Goal: Task Accomplishment & Management: Manage account settings

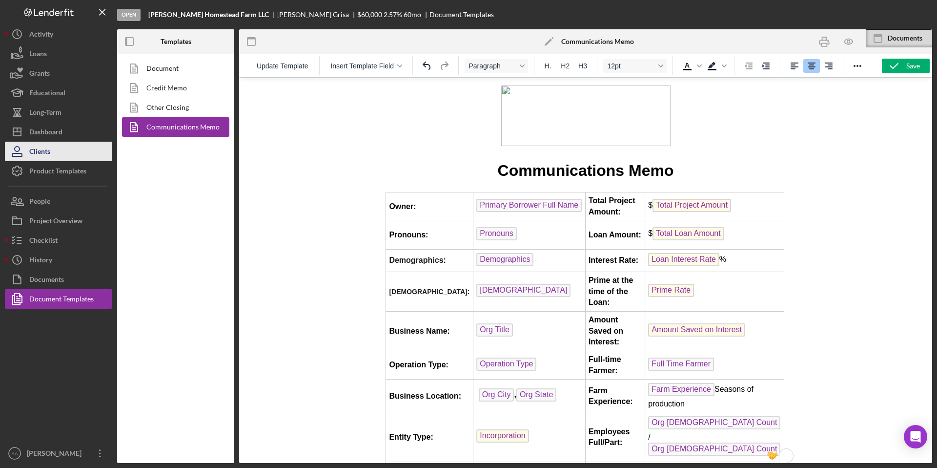
click at [60, 151] on button "Clients" at bounding box center [58, 152] width 107 height 20
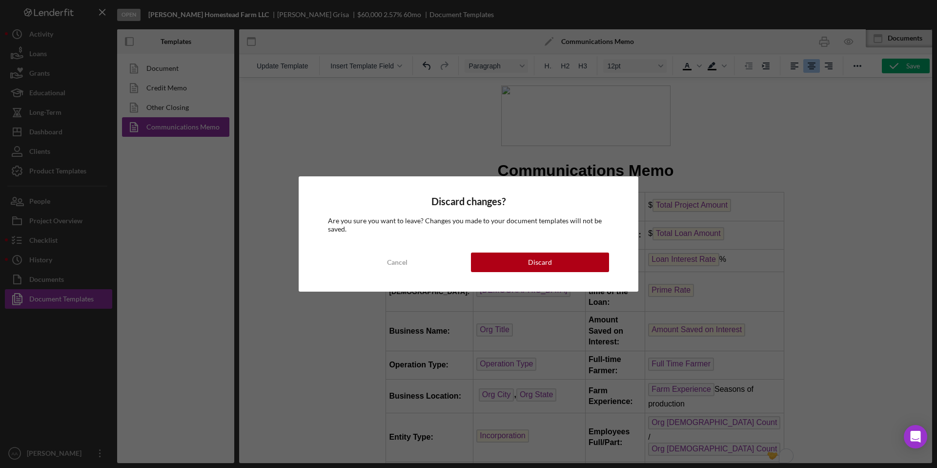
click at [395, 241] on div "Discard changes? Are you sure you want to leave? Changes you made to your docum…" at bounding box center [469, 233] width 340 height 115
click at [391, 255] on div "Cancel" at bounding box center [397, 262] width 21 height 20
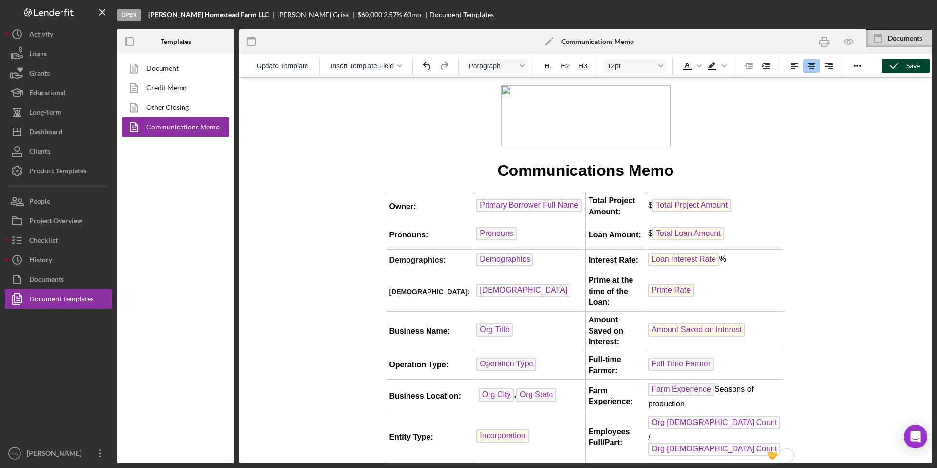
click at [904, 64] on icon "button" at bounding box center [894, 66] width 24 height 24
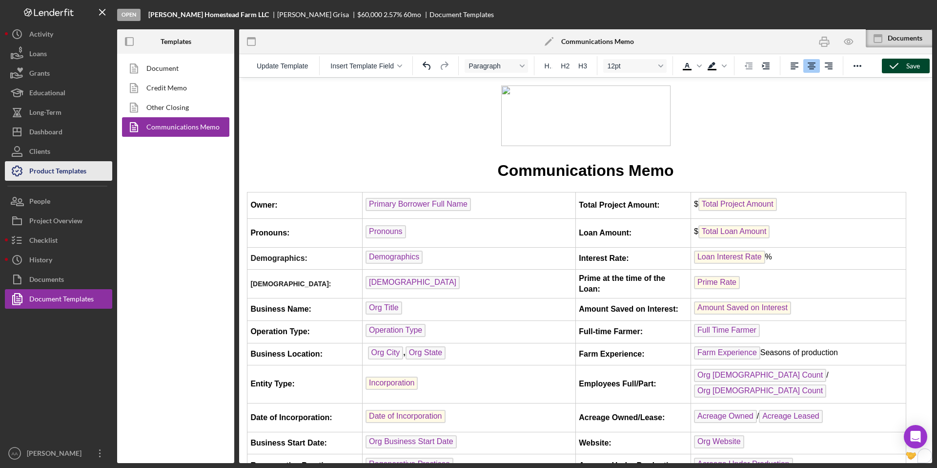
click at [68, 176] on div "Product Templates" at bounding box center [57, 172] width 57 height 22
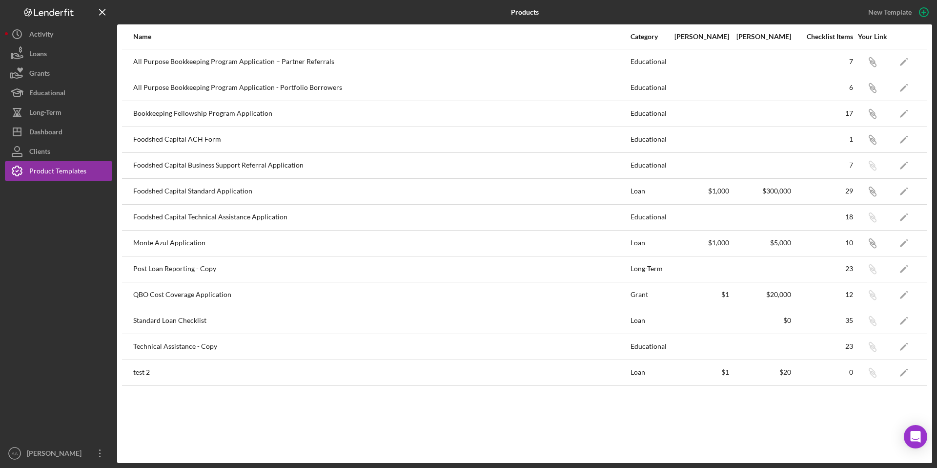
click at [63, 463] on div "Products New Template Name Category Min Amount Max Amount Checklist Items Your …" at bounding box center [468, 234] width 937 height 468
click at [98, 458] on icon "Icon/Overflow" at bounding box center [100, 453] width 24 height 24
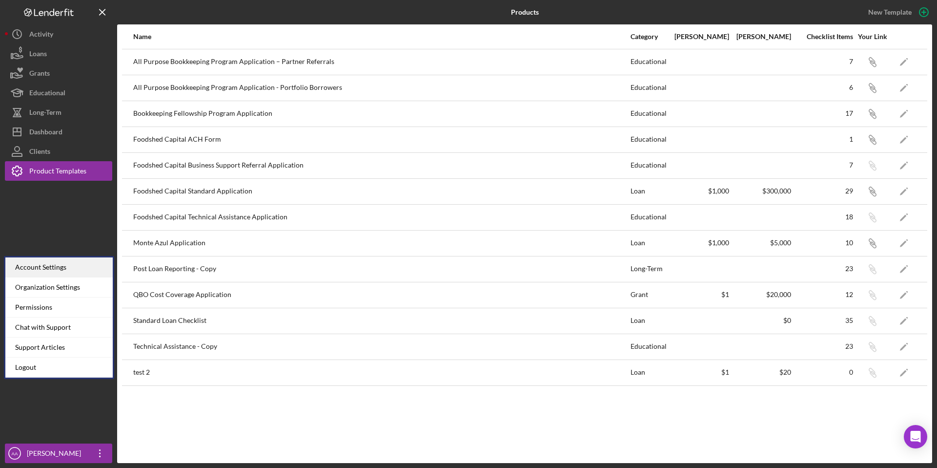
click at [77, 270] on div "Account Settings" at bounding box center [58, 267] width 107 height 20
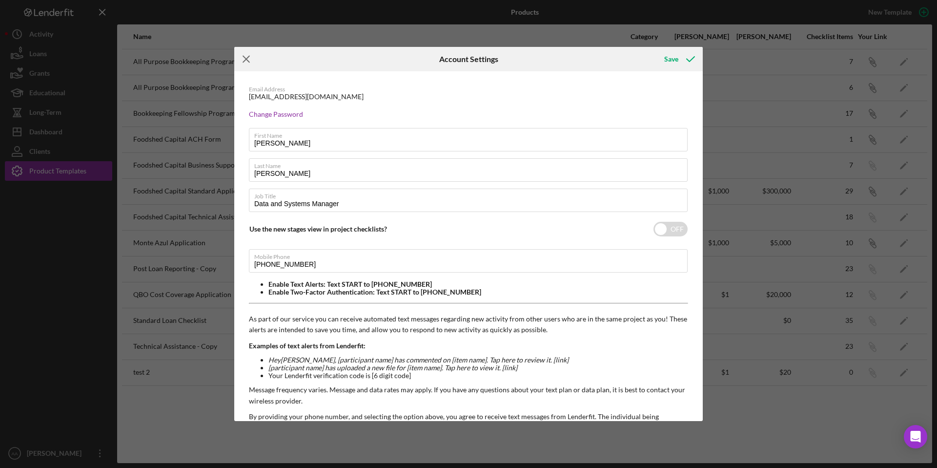
click at [245, 62] on icon "Icon/Menu Close" at bounding box center [246, 59] width 24 height 24
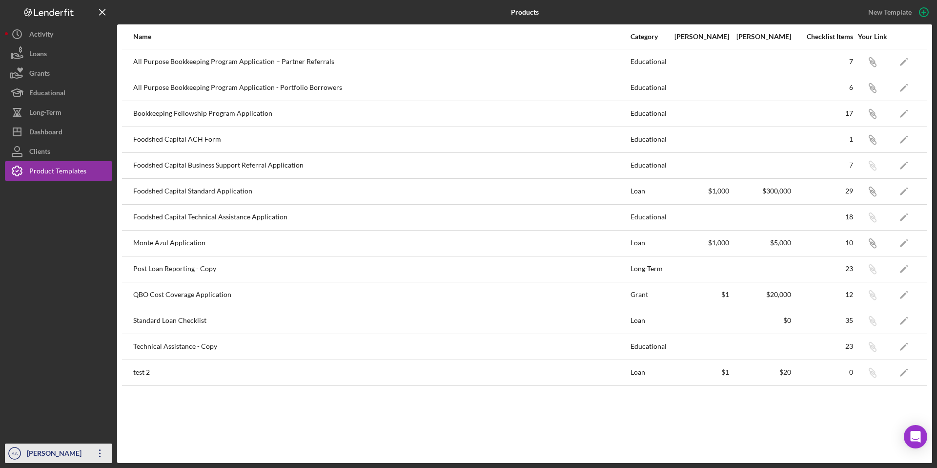
click at [102, 452] on icon "Icon/Overflow" at bounding box center [100, 453] width 24 height 24
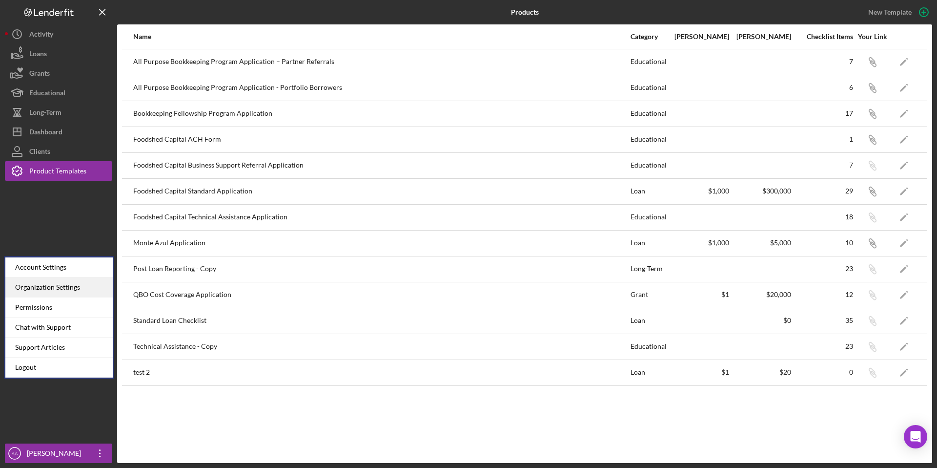
click at [58, 288] on div "Organization Settings" at bounding box center [58, 287] width 107 height 20
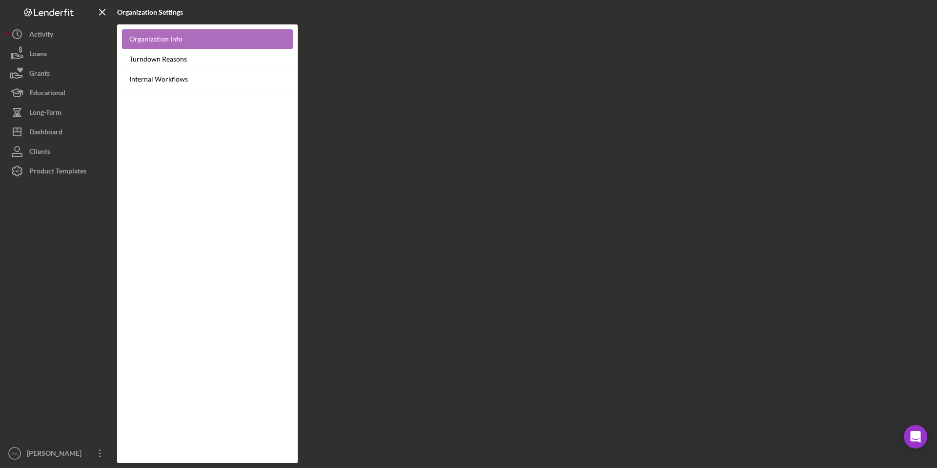
click at [207, 42] on link "Organization Info" at bounding box center [207, 39] width 171 height 20
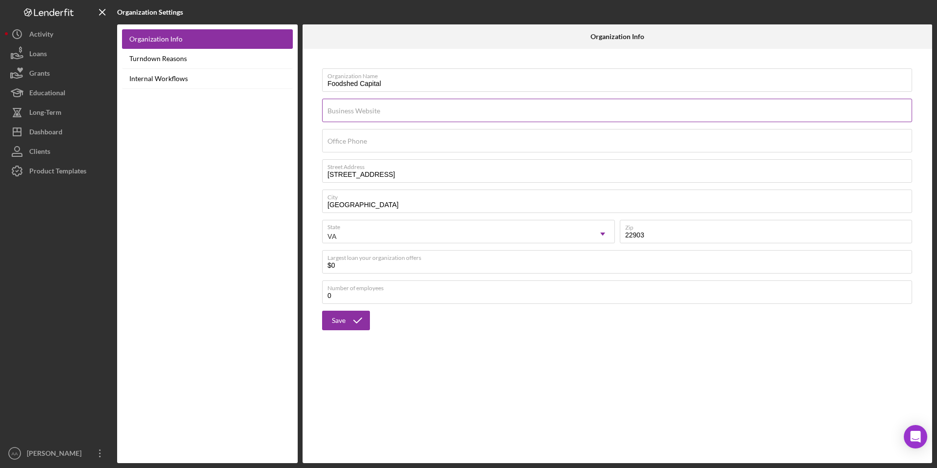
click at [449, 110] on div "Business Website" at bounding box center [617, 111] width 591 height 24
click at [409, 110] on input "Business Website" at bounding box center [617, 110] width 590 height 23
paste input "https://www.foodcap.org/"
type input "https://www.foodcap.org/"
click at [475, 362] on div "Organization Name Foodshed Capital Business Website https://www.foodcap.org/ Of…" at bounding box center [618, 256] width 630 height 414
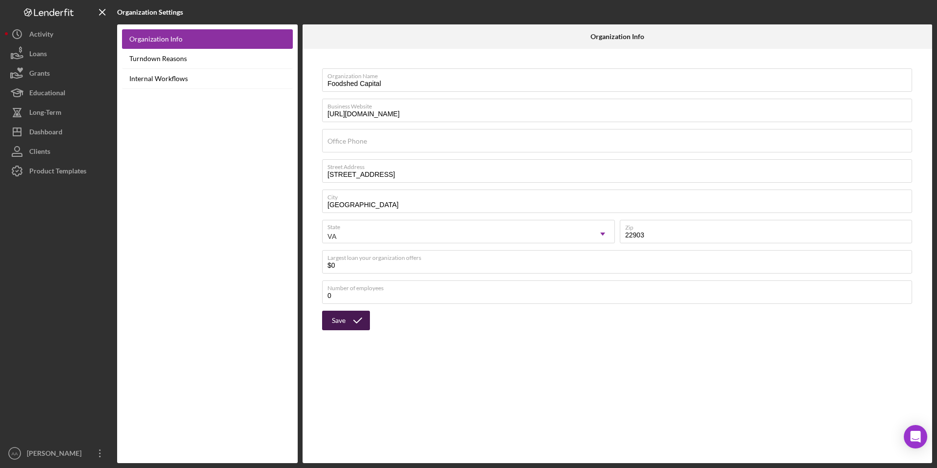
click at [342, 317] on div "Save" at bounding box center [339, 320] width 14 height 20
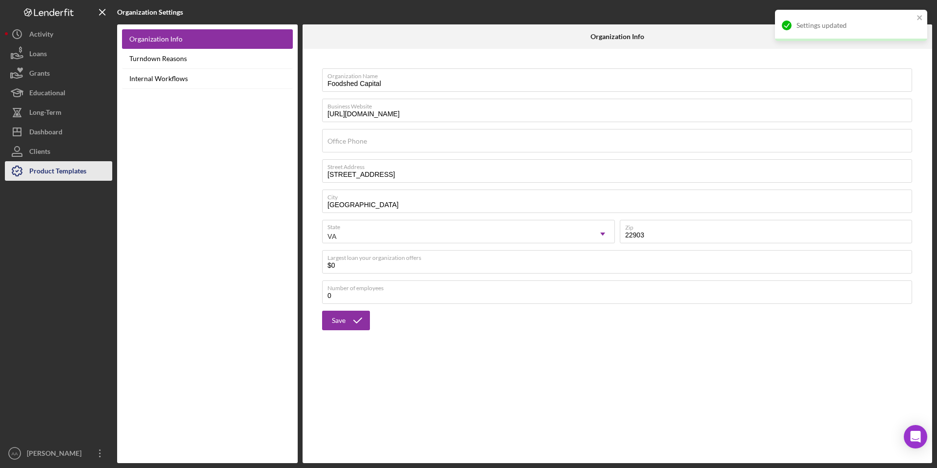
click at [84, 177] on div "Product Templates" at bounding box center [57, 172] width 57 height 22
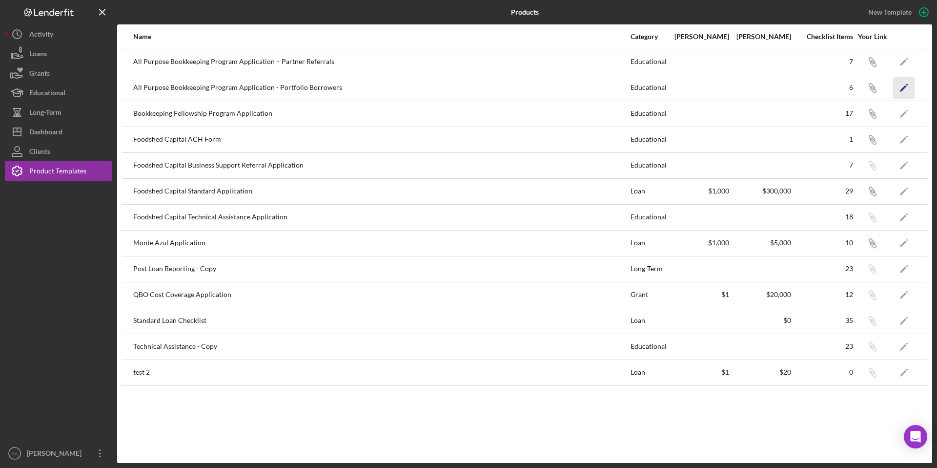
click at [903, 88] on polygon "button" at bounding box center [903, 88] width 7 height 7
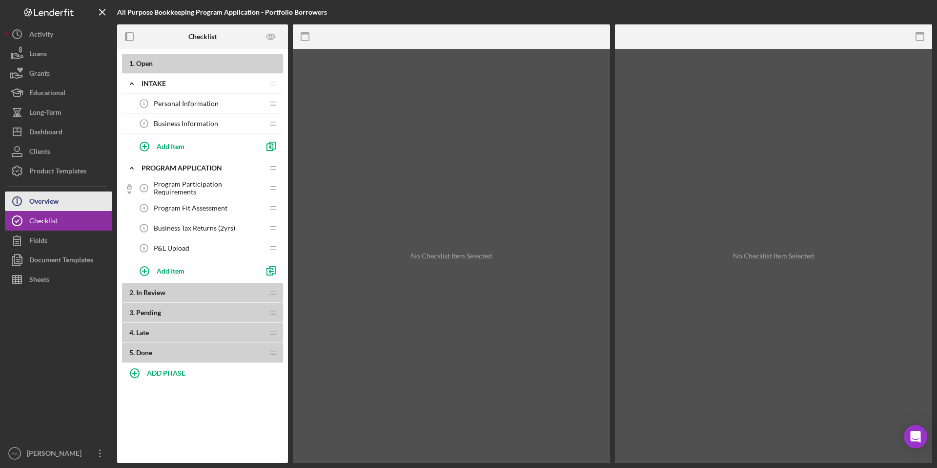
click at [59, 209] on div "Overview" at bounding box center [43, 202] width 29 height 22
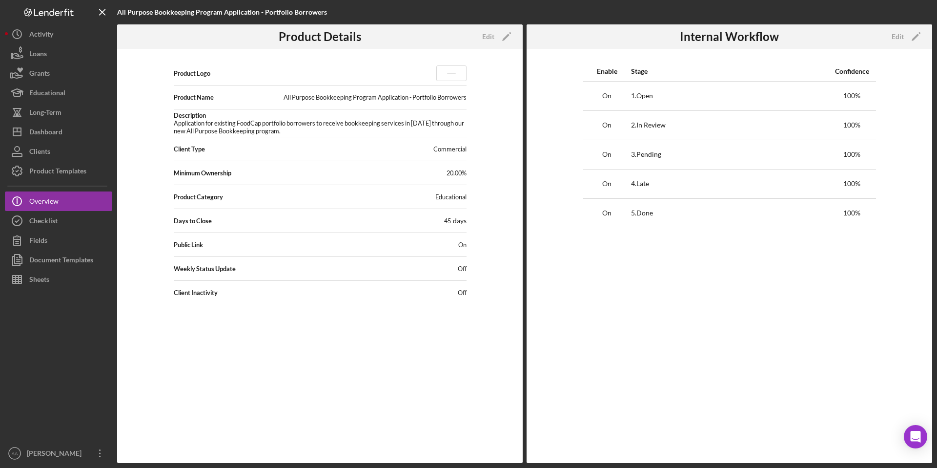
click at [446, 73] on icon at bounding box center [451, 73] width 29 height 15
click at [496, 40] on icon "Icon/Edit" at bounding box center [506, 36] width 24 height 24
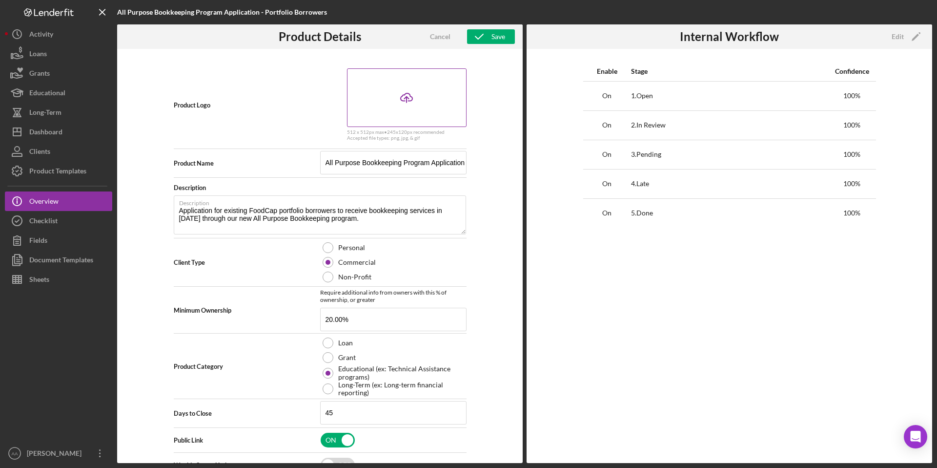
click at [400, 103] on icon "Icon/Upload" at bounding box center [406, 97] width 24 height 24
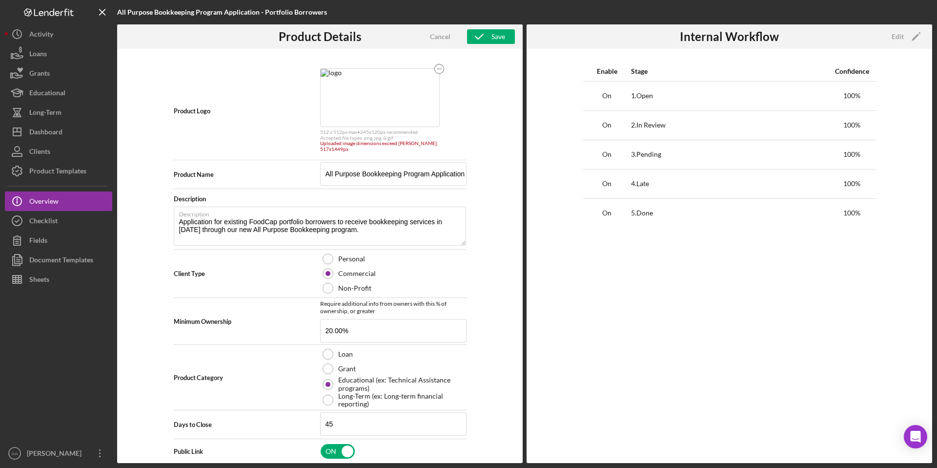
click at [439, 91] on img at bounding box center [380, 98] width 119 height 58
click at [430, 93] on img at bounding box center [380, 98] width 119 height 58
click at [499, 32] on div "Save" at bounding box center [499, 36] width 14 height 15
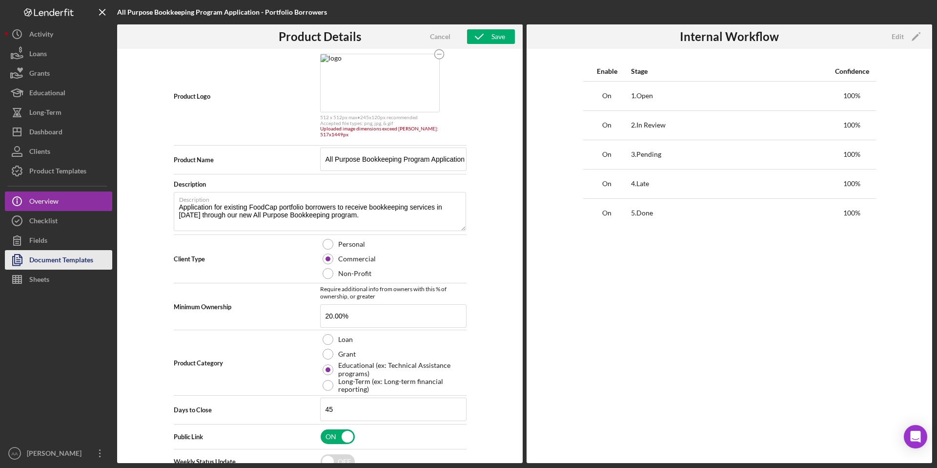
click at [51, 260] on div "Document Templates" at bounding box center [61, 261] width 64 height 22
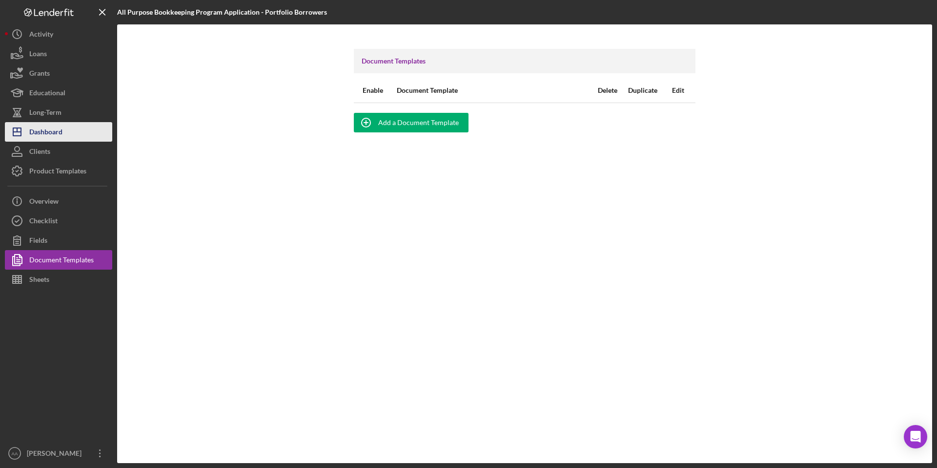
click at [64, 136] on button "Icon/Dashboard Dashboard" at bounding box center [58, 132] width 107 height 20
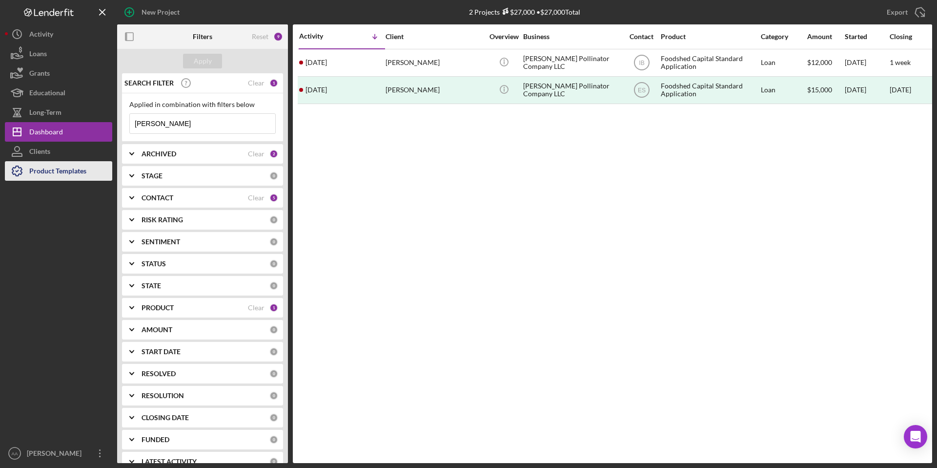
click at [64, 168] on div "Product Templates" at bounding box center [57, 172] width 57 height 22
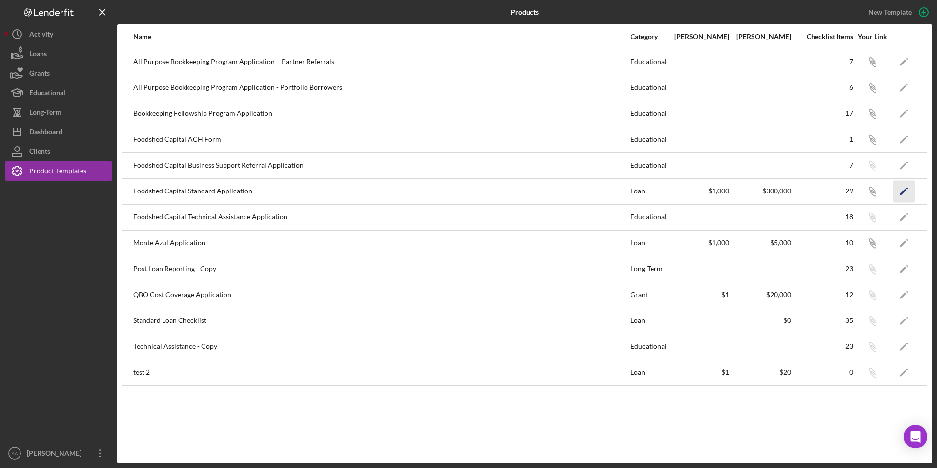
click at [906, 192] on icon "Icon/Edit" at bounding box center [904, 191] width 22 height 22
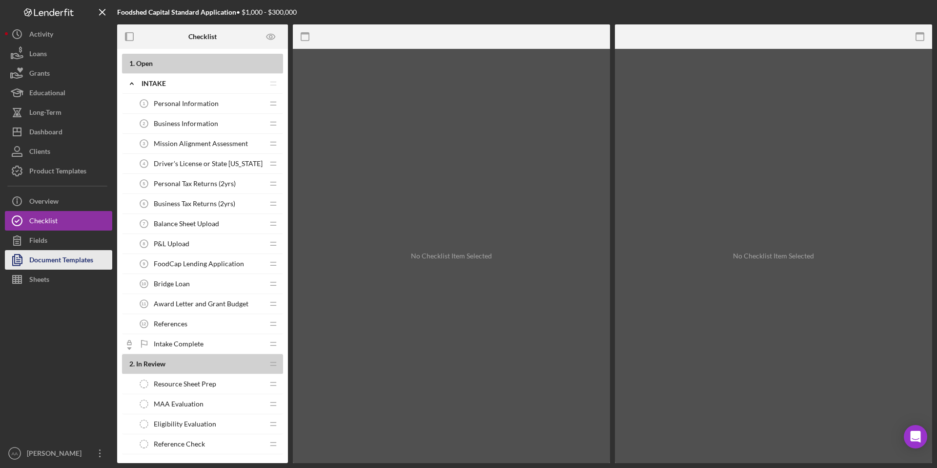
click at [72, 264] on div "Document Templates" at bounding box center [61, 261] width 64 height 22
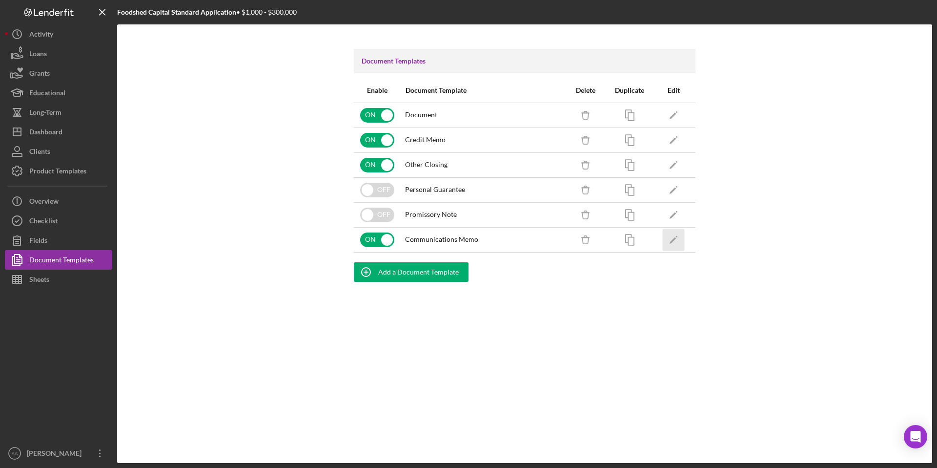
click at [674, 241] on icon "Icon/Edit" at bounding box center [674, 239] width 22 height 22
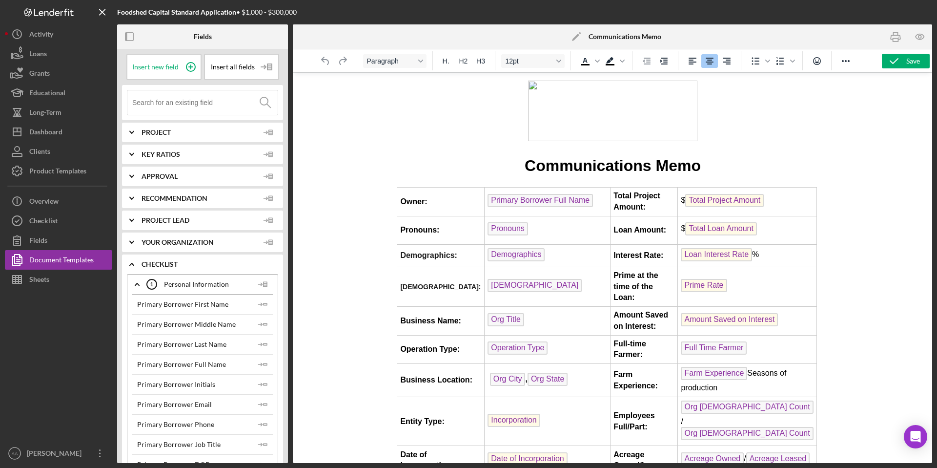
click at [611, 110] on img "Rich Text Area. Press ALT-0 for help." at bounding box center [612, 111] width 169 height 61
click at [633, 109] on img "Rich Text Area. Press ALT-0 for help." at bounding box center [612, 111] width 169 height 61
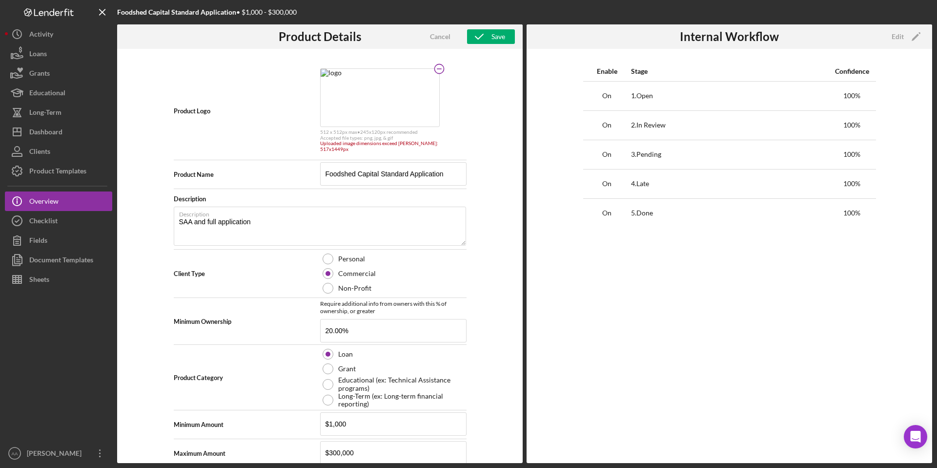
click at [444, 70] on circle at bounding box center [438, 68] width 9 height 9
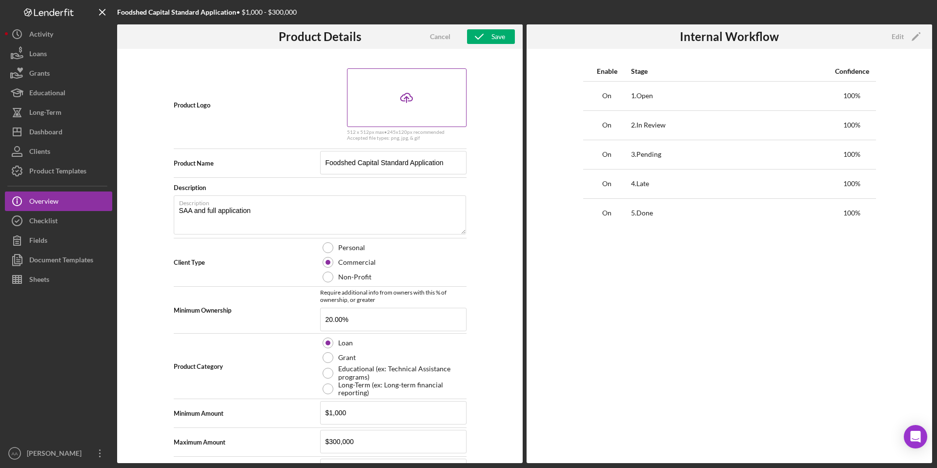
click at [401, 96] on icon at bounding box center [407, 96] width 12 height 7
click at [464, 69] on rect at bounding box center [466, 68] width 5 height 1
click at [416, 93] on icon "Icon/Upload" at bounding box center [406, 97] width 24 height 24
click at [492, 37] on div "Save" at bounding box center [499, 36] width 14 height 15
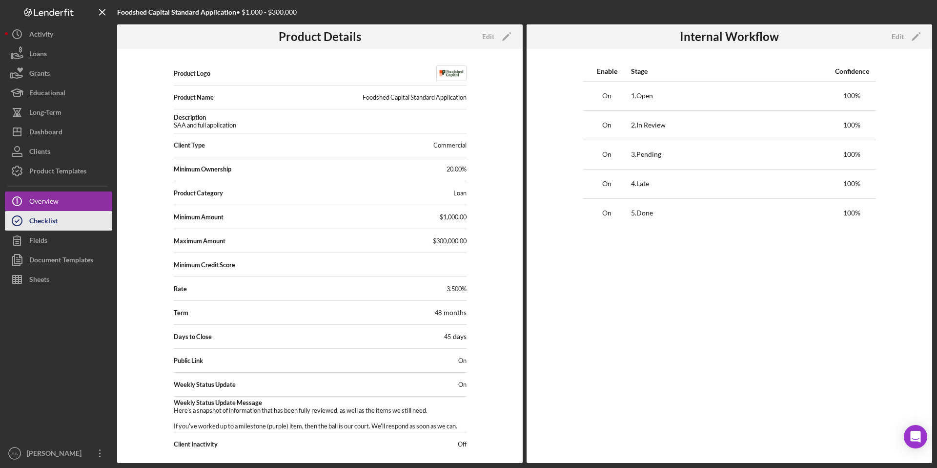
click at [66, 229] on button "Checklist" at bounding box center [58, 221] width 107 height 20
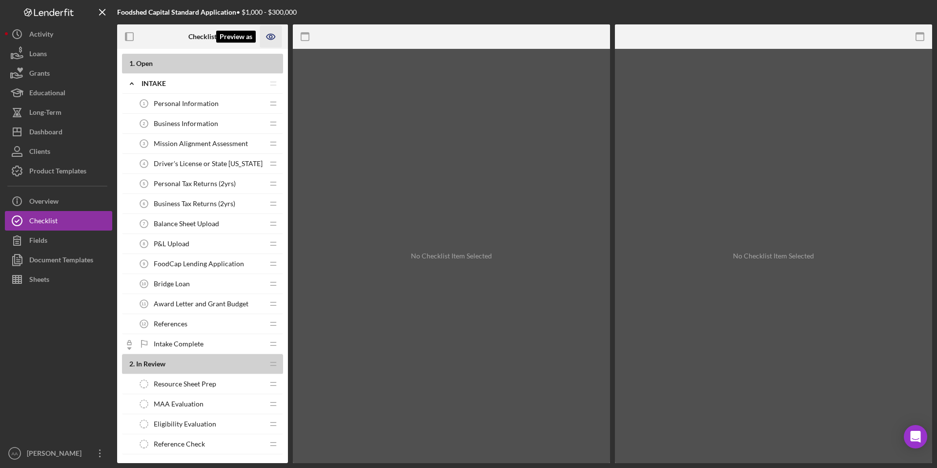
click at [273, 35] on icon "Preview as" at bounding box center [271, 37] width 22 height 22
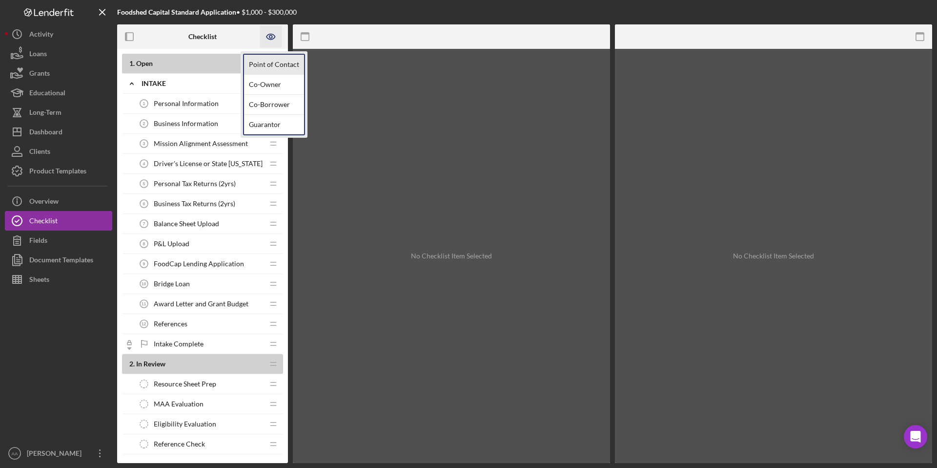
click at [271, 66] on link "Point of Contact" at bounding box center [274, 65] width 60 height 20
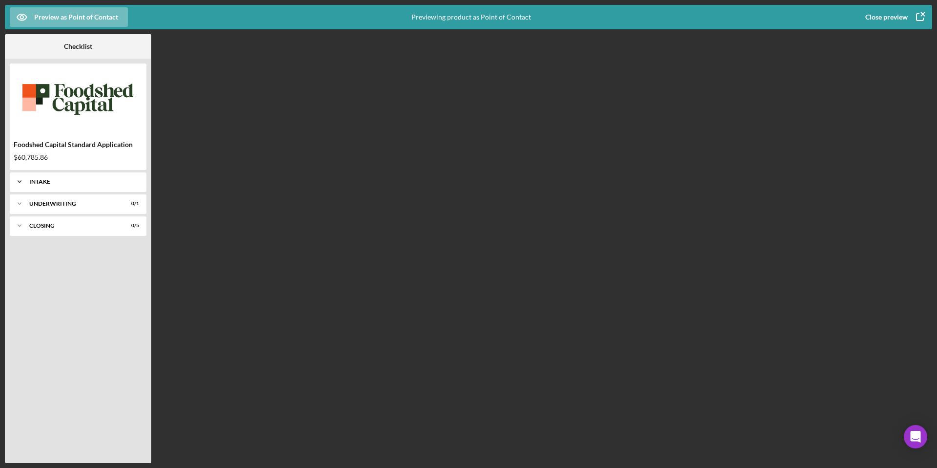
click at [98, 182] on div "Intake" at bounding box center [81, 182] width 105 height 6
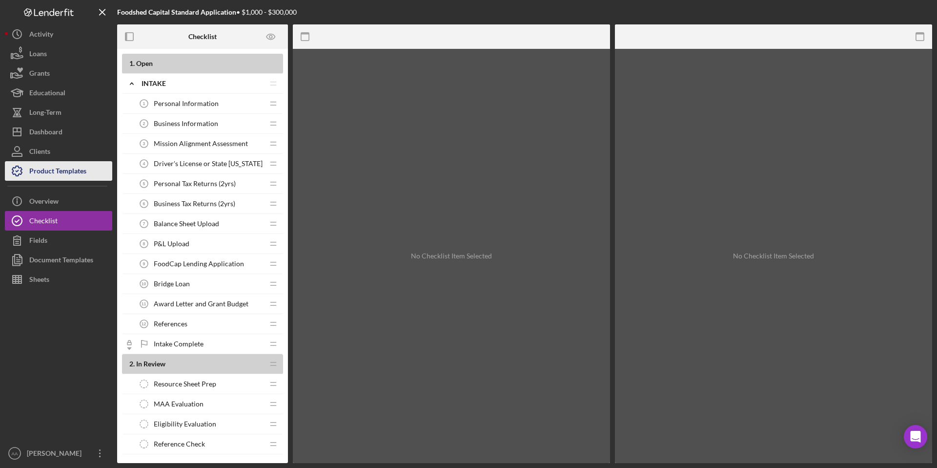
click at [61, 167] on div "Product Templates" at bounding box center [57, 172] width 57 height 22
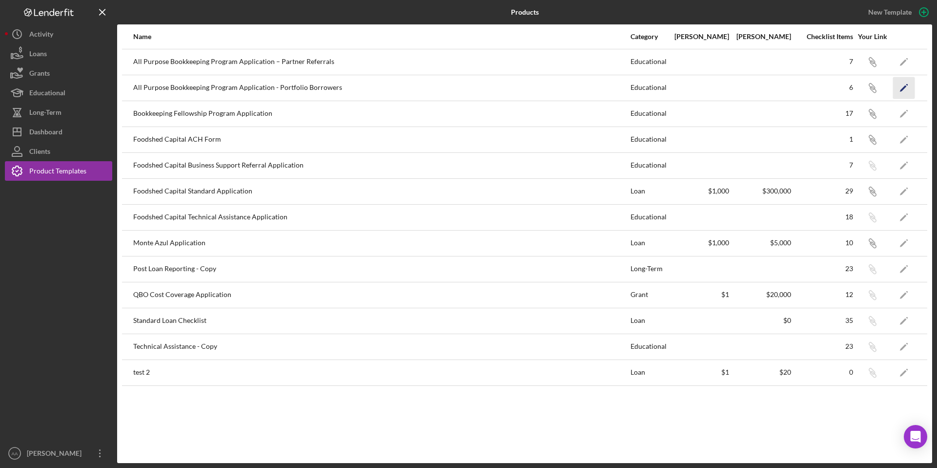
click at [906, 88] on icon "Icon/Edit" at bounding box center [904, 88] width 22 height 22
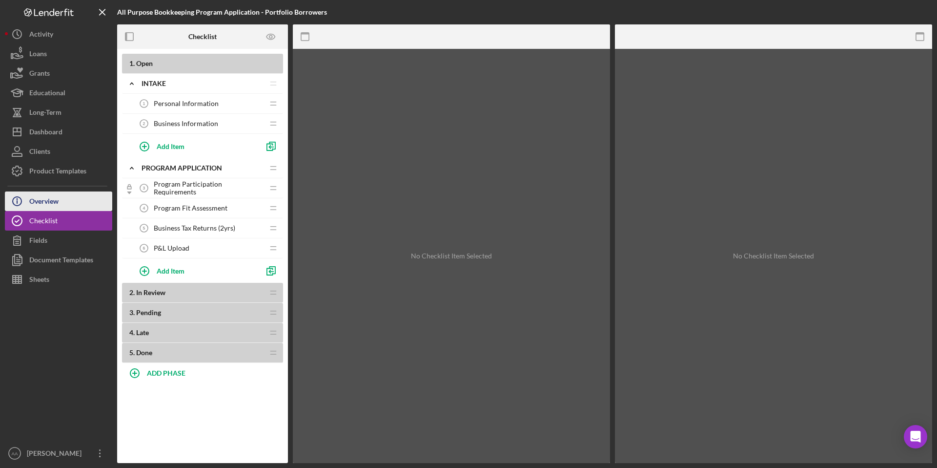
click at [67, 201] on button "Icon/Info Overview" at bounding box center [58, 201] width 107 height 20
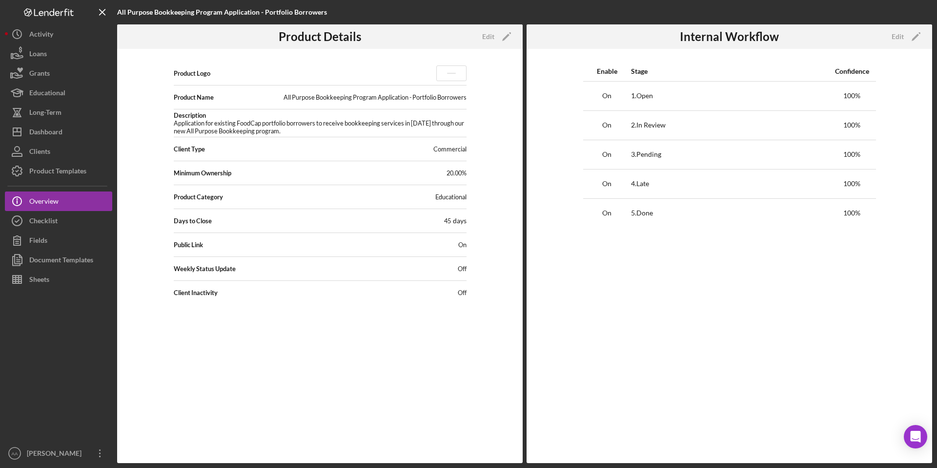
click at [449, 73] on rect at bounding box center [451, 73] width 9 height 1
click at [491, 41] on div "Edit" at bounding box center [488, 36] width 12 height 15
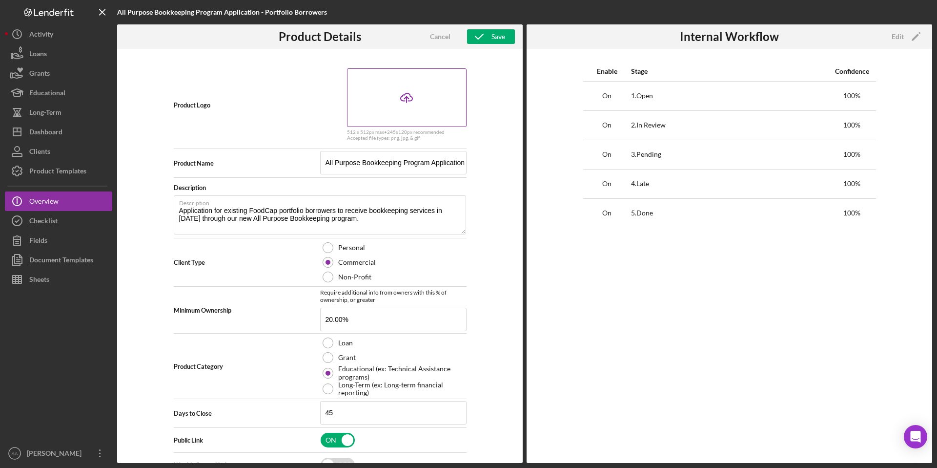
click at [409, 103] on icon "Icon/Upload" at bounding box center [406, 97] width 24 height 24
click at [489, 35] on icon "button" at bounding box center [479, 36] width 24 height 24
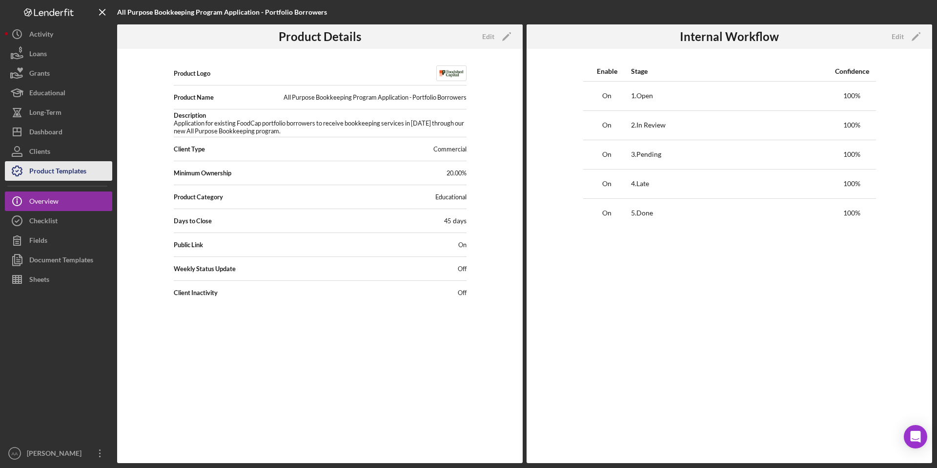
click at [60, 169] on div "Product Templates" at bounding box center [57, 172] width 57 height 22
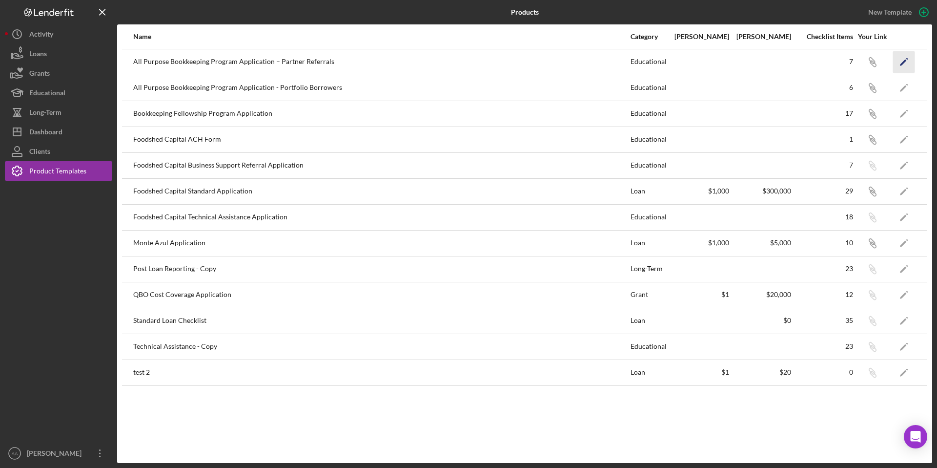
click at [904, 61] on polygon "button" at bounding box center [903, 62] width 7 height 7
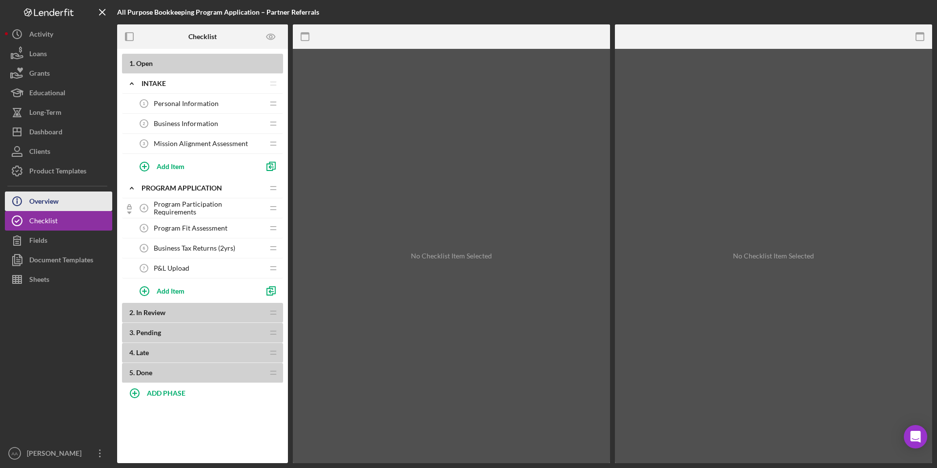
click at [81, 192] on button "Icon/Info Overview" at bounding box center [58, 201] width 107 height 20
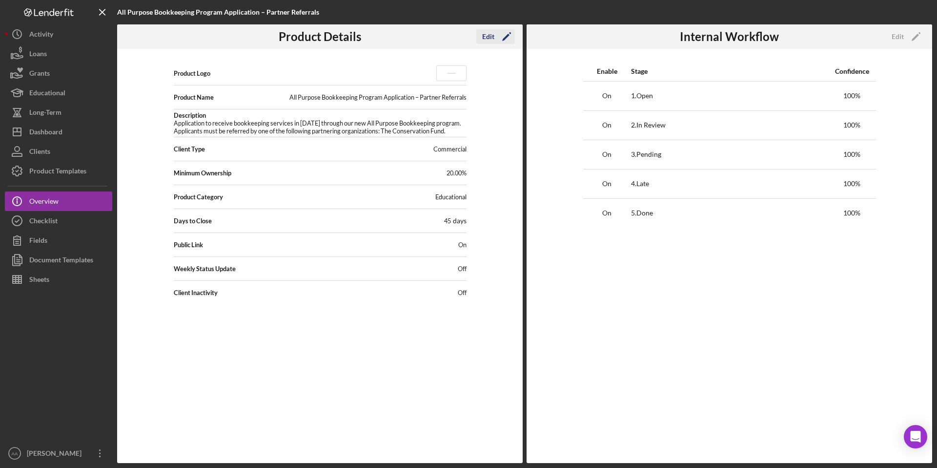
click at [501, 37] on icon "Icon/Edit" at bounding box center [506, 36] width 24 height 24
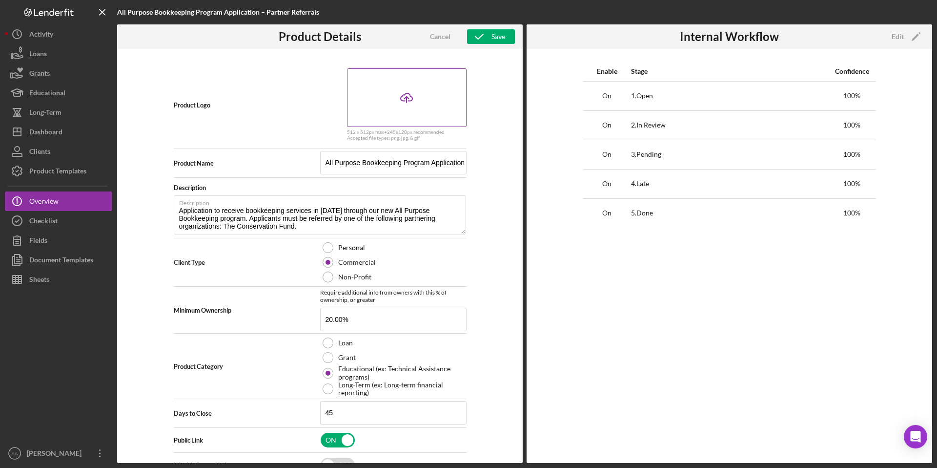
click at [408, 96] on icon "Icon/Upload" at bounding box center [406, 97] width 24 height 24
click at [494, 39] on div "Save" at bounding box center [499, 36] width 14 height 15
click at [492, 32] on div "Save" at bounding box center [499, 36] width 14 height 15
click at [486, 38] on icon "button" at bounding box center [479, 36] width 24 height 24
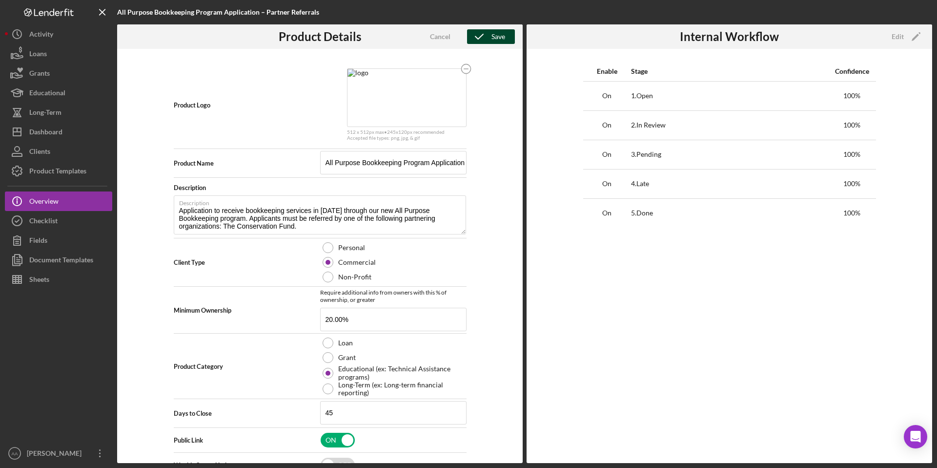
click at [486, 38] on icon "button" at bounding box center [479, 36] width 24 height 24
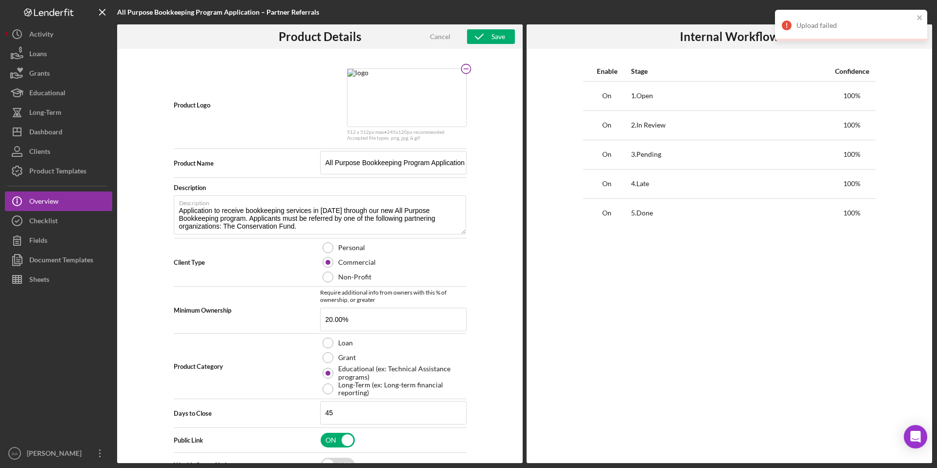
click at [461, 71] on circle at bounding box center [465, 68] width 9 height 9
click at [402, 101] on icon "Icon/Upload" at bounding box center [406, 97] width 24 height 24
click at [919, 19] on icon "close" at bounding box center [919, 17] width 5 height 5
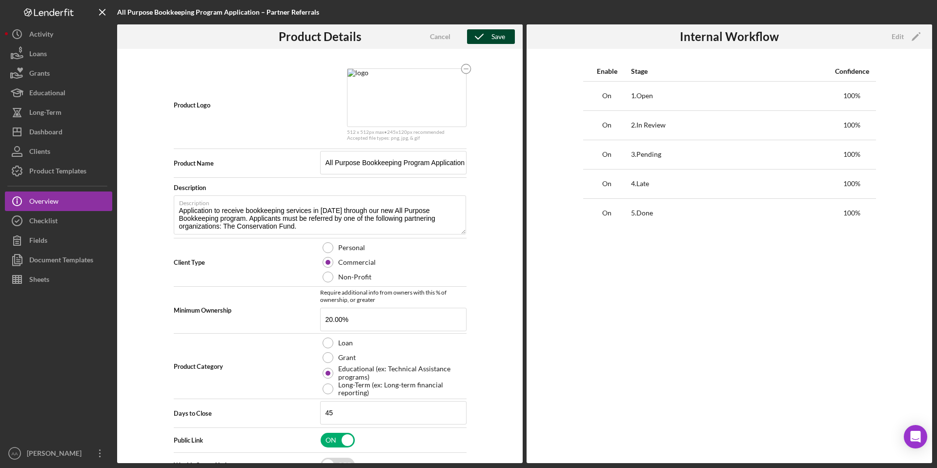
click at [483, 37] on icon "button" at bounding box center [479, 36] width 24 height 24
click at [58, 211] on button "Checklist" at bounding box center [58, 221] width 107 height 20
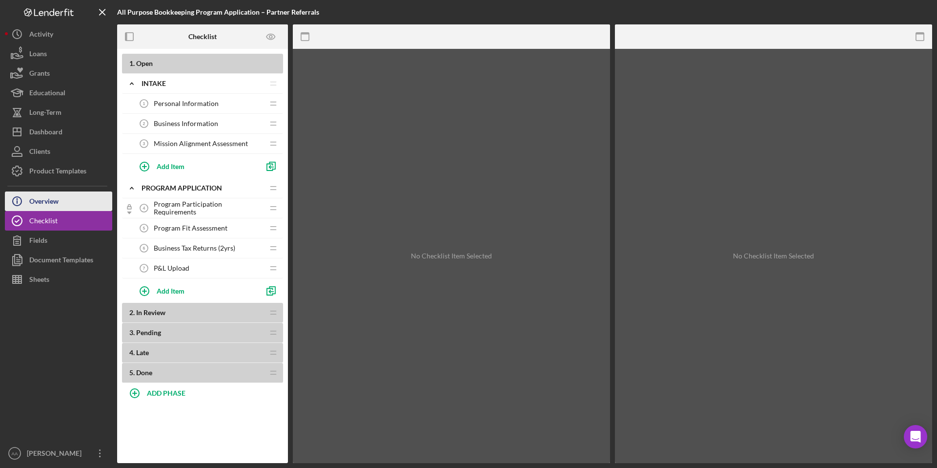
click at [60, 202] on button "Icon/Info Overview" at bounding box center [58, 201] width 107 height 20
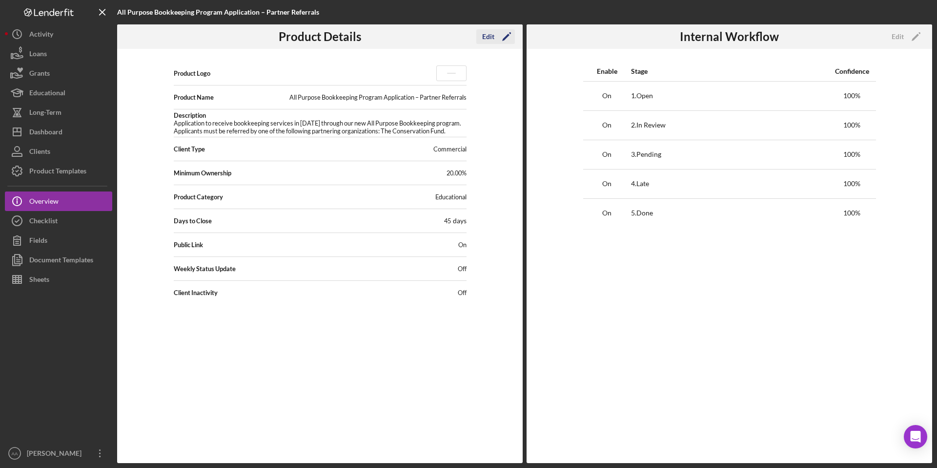
click at [493, 32] on div "Edit" at bounding box center [488, 36] width 12 height 15
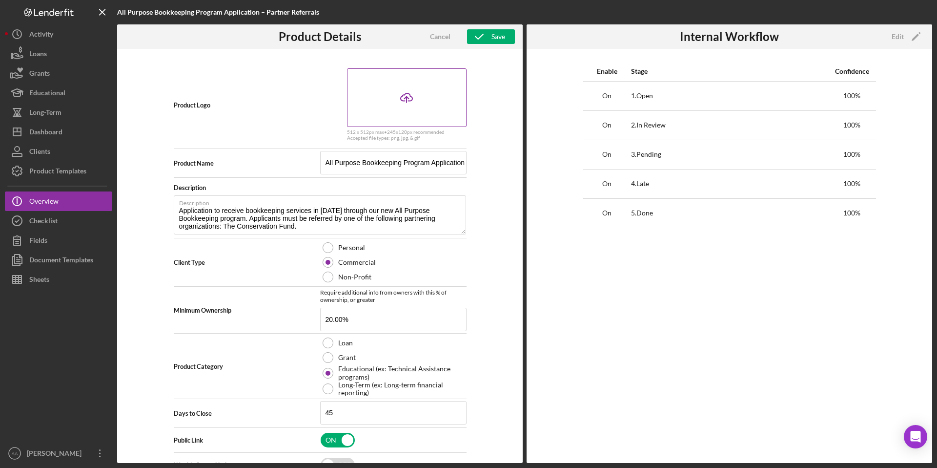
click at [413, 102] on icon "Icon/Upload" at bounding box center [406, 97] width 24 height 24
click at [484, 40] on icon "button" at bounding box center [479, 36] width 24 height 24
click at [440, 112] on div "Icon/Upload" at bounding box center [407, 97] width 120 height 59
click at [482, 34] on icon "button" at bounding box center [479, 36] width 24 height 24
click at [71, 164] on div "Product Templates" at bounding box center [57, 172] width 57 height 22
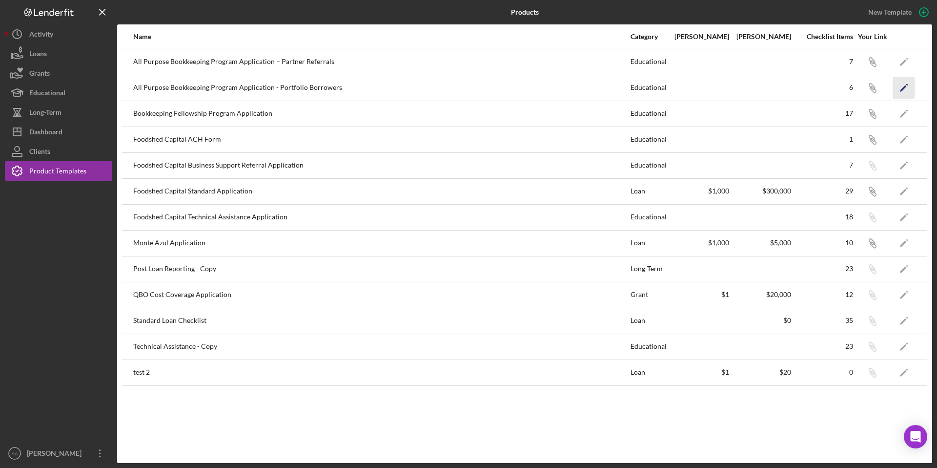
click at [901, 89] on polygon "button" at bounding box center [903, 88] width 7 height 7
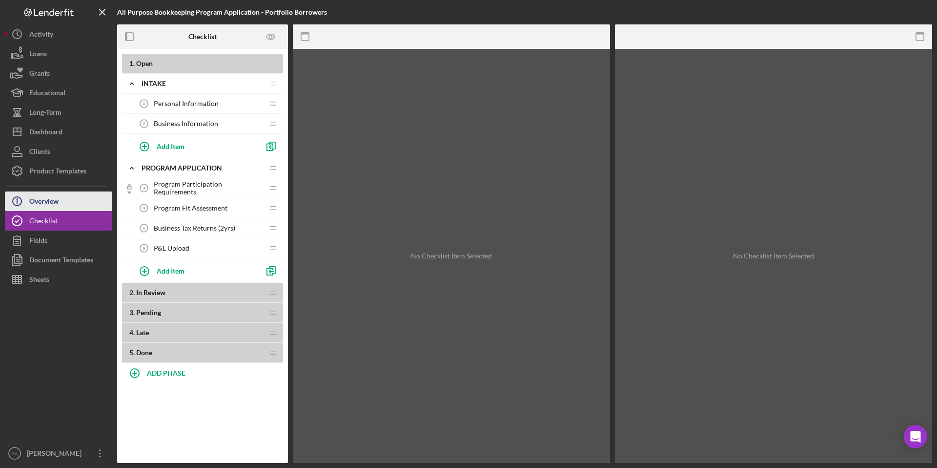
click at [90, 200] on button "Icon/Info Overview" at bounding box center [58, 201] width 107 height 20
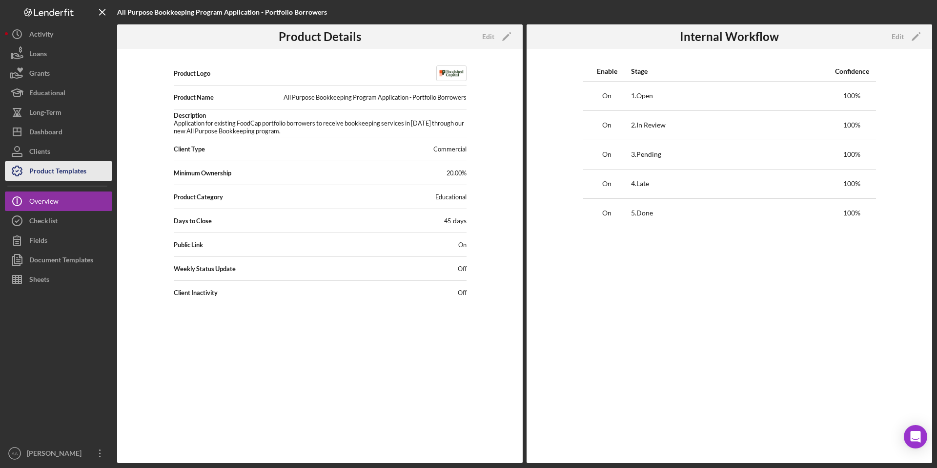
click at [76, 168] on div "Product Templates" at bounding box center [57, 172] width 57 height 22
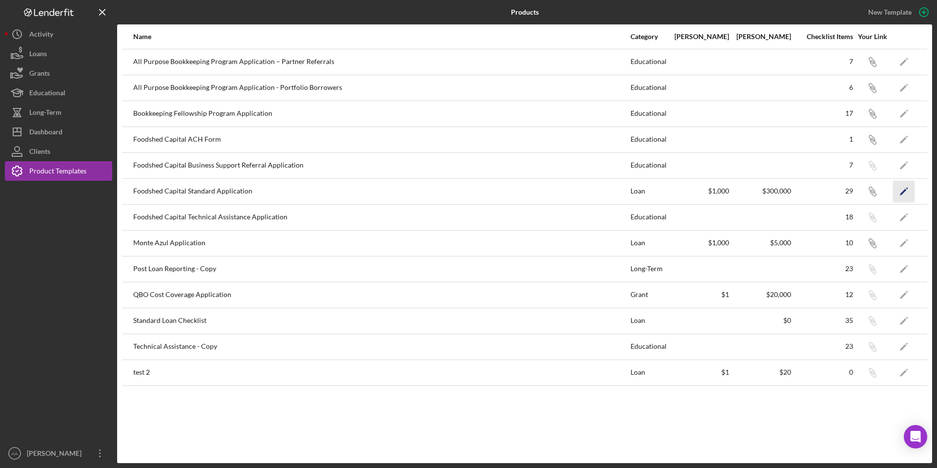
click at [901, 195] on icon "Icon/Edit" at bounding box center [904, 191] width 22 height 22
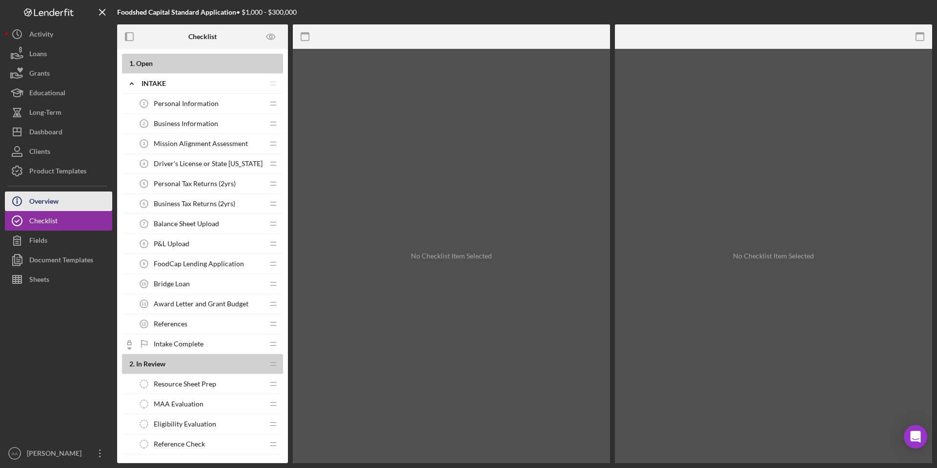
click at [47, 201] on div "Overview" at bounding box center [43, 202] width 29 height 22
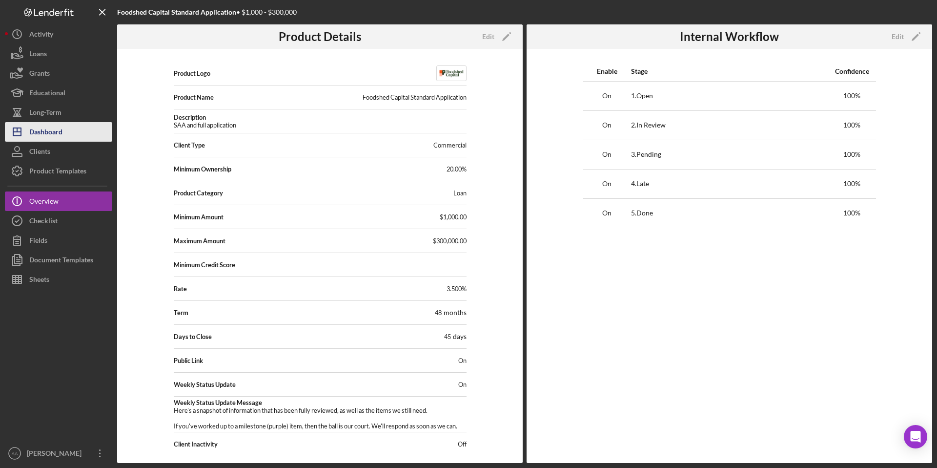
click at [67, 137] on button "Icon/Dashboard Dashboard" at bounding box center [58, 132] width 107 height 20
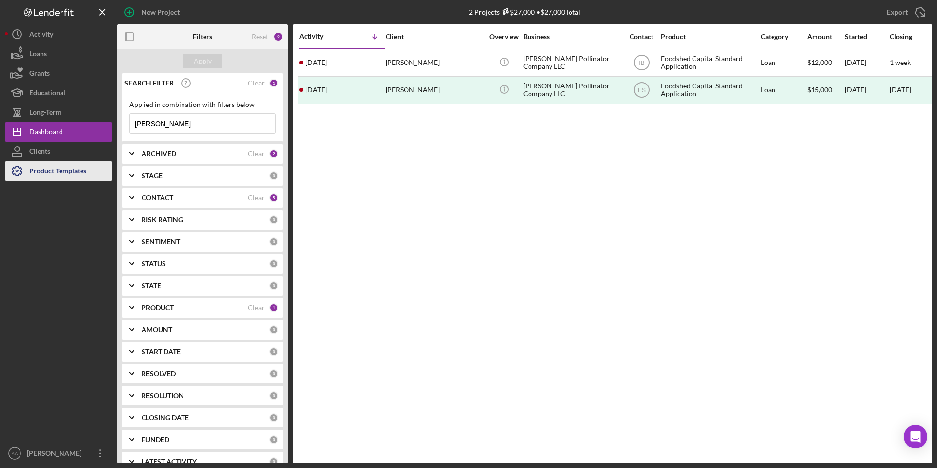
click at [53, 172] on div "Product Templates" at bounding box center [57, 172] width 57 height 22
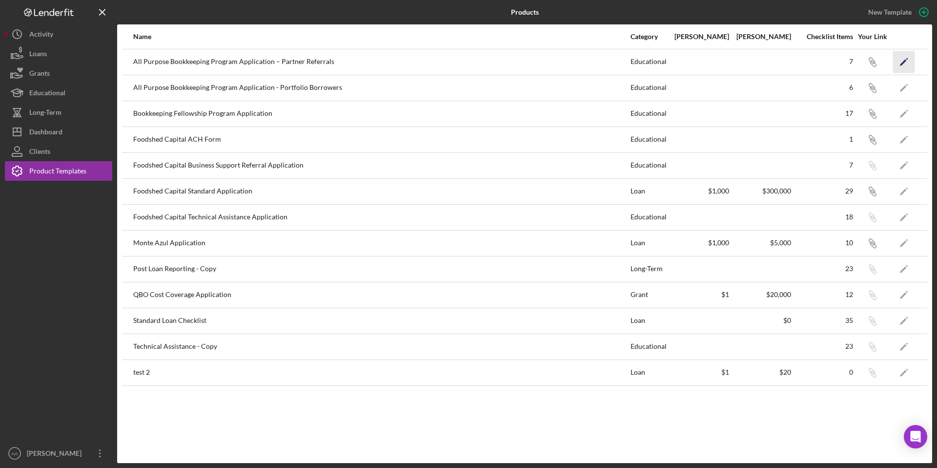
click at [908, 60] on icon "Icon/Edit" at bounding box center [904, 62] width 22 height 22
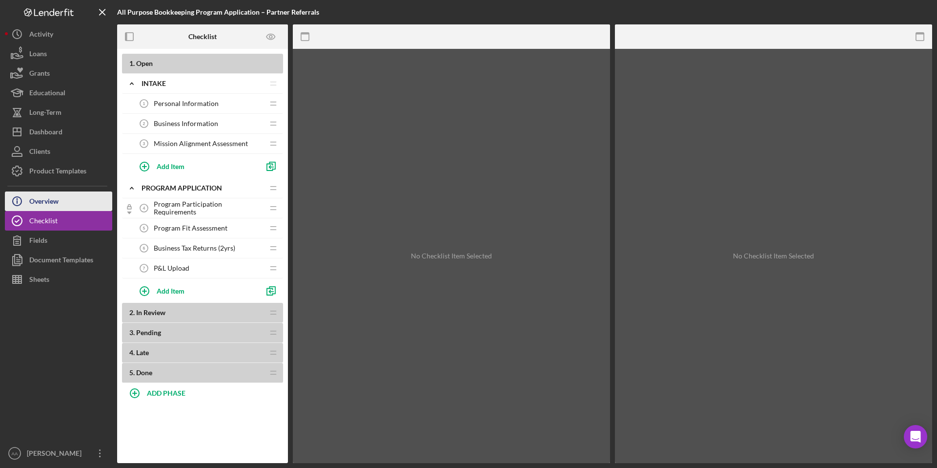
click at [78, 204] on button "Icon/Info Overview" at bounding box center [58, 201] width 107 height 20
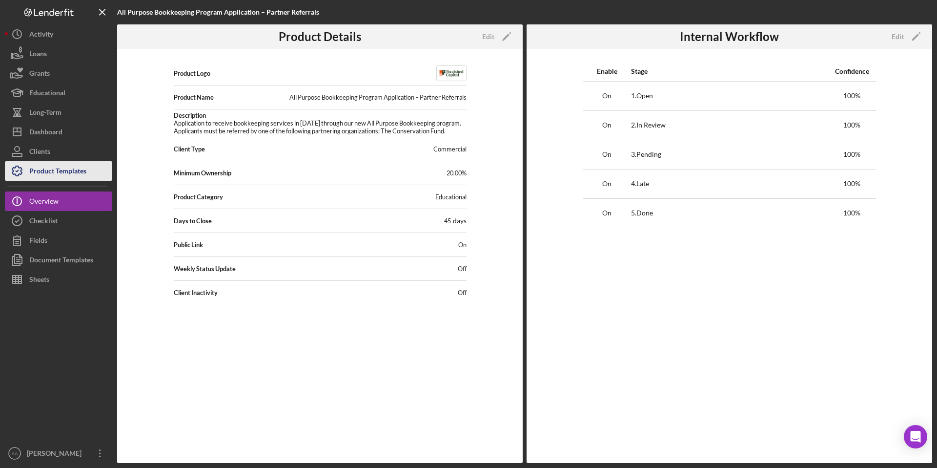
click at [65, 173] on div "Product Templates" at bounding box center [57, 172] width 57 height 22
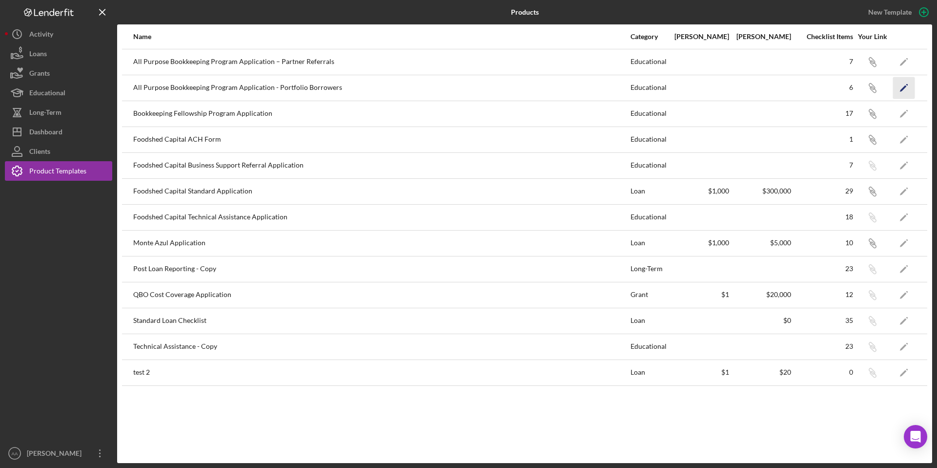
click at [906, 90] on icon "Icon/Edit" at bounding box center [904, 88] width 22 height 22
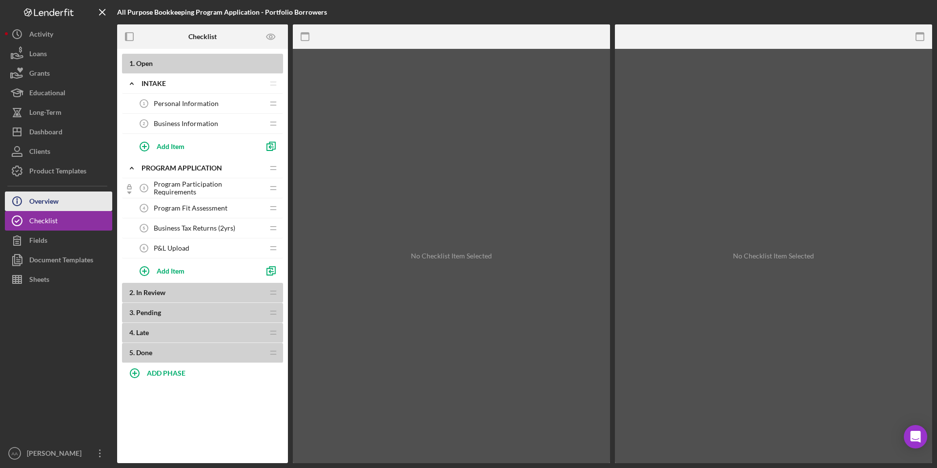
click at [55, 208] on div "Overview" at bounding box center [43, 202] width 29 height 22
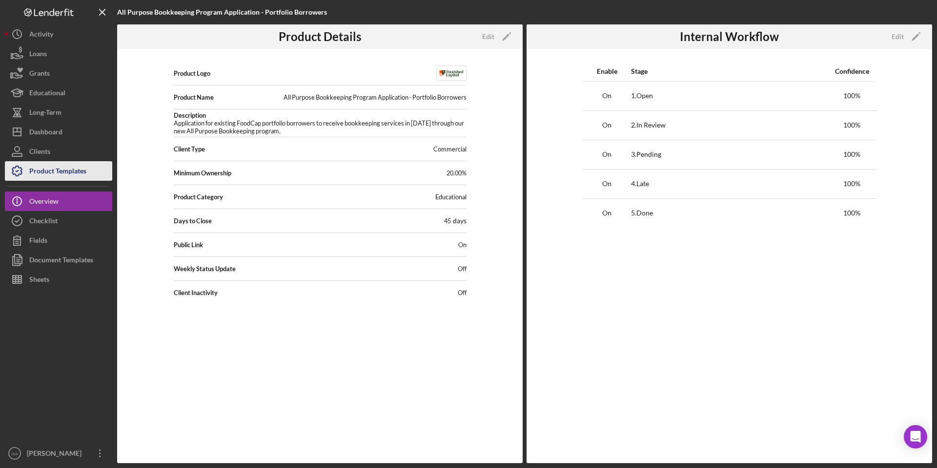
click at [69, 168] on div "Product Templates" at bounding box center [57, 172] width 57 height 22
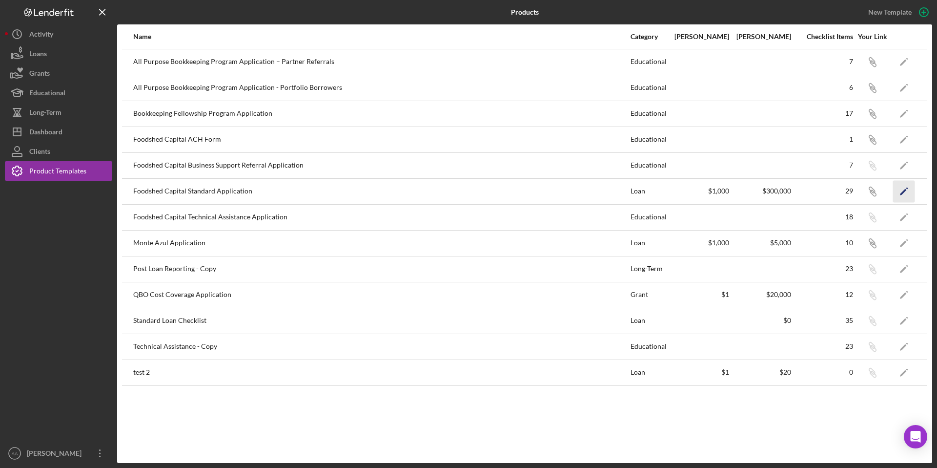
click at [905, 189] on polygon "button" at bounding box center [903, 191] width 7 height 7
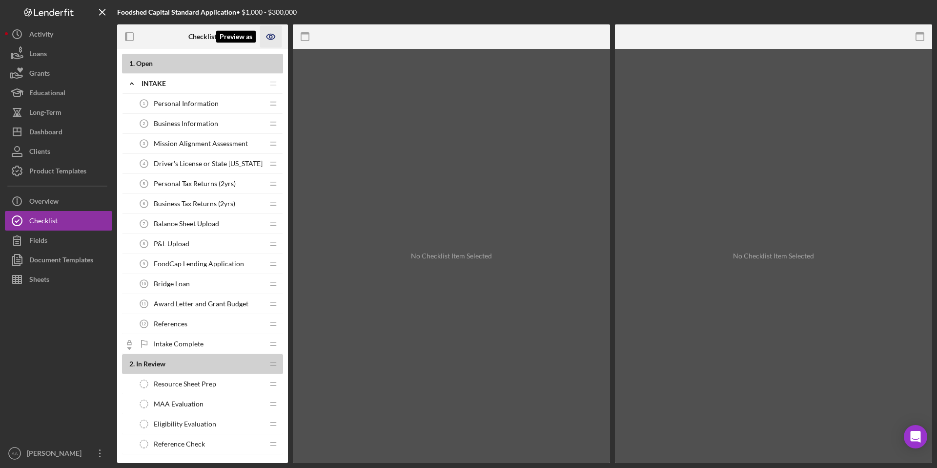
click at [274, 37] on icon "Preview as" at bounding box center [271, 37] width 22 height 22
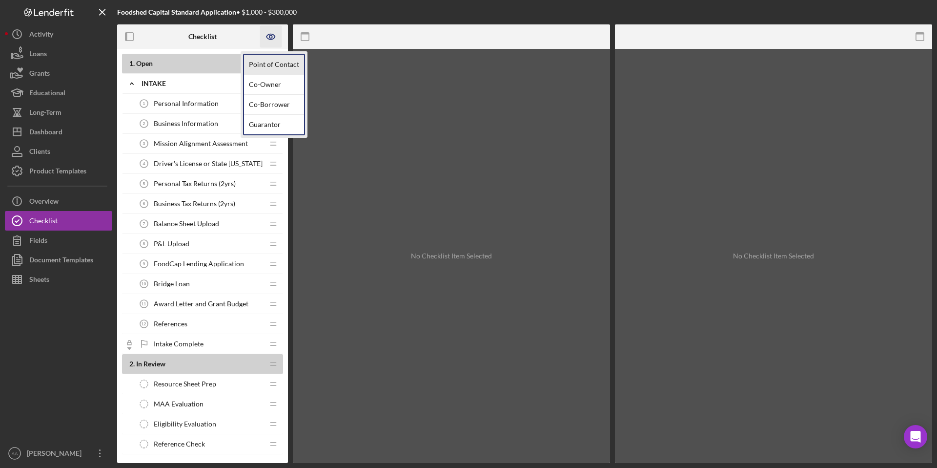
click at [277, 69] on link "Point of Contact" at bounding box center [274, 65] width 60 height 20
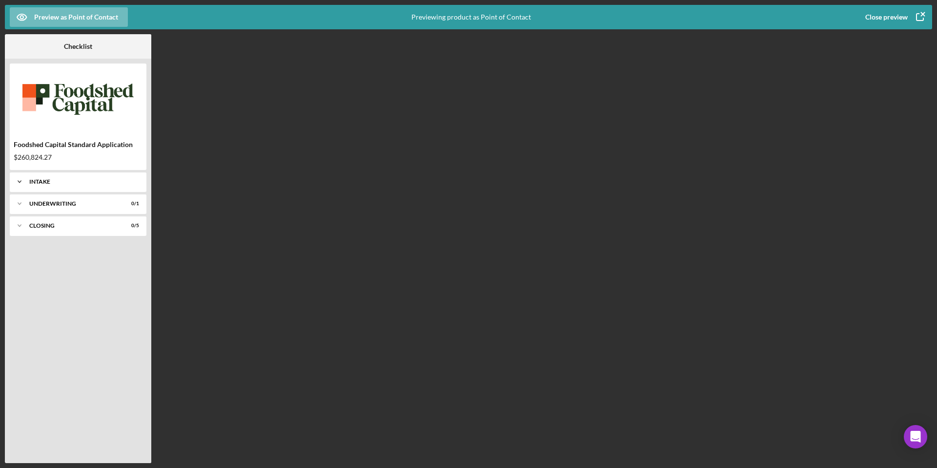
click at [39, 181] on div "Intake" at bounding box center [81, 182] width 105 height 6
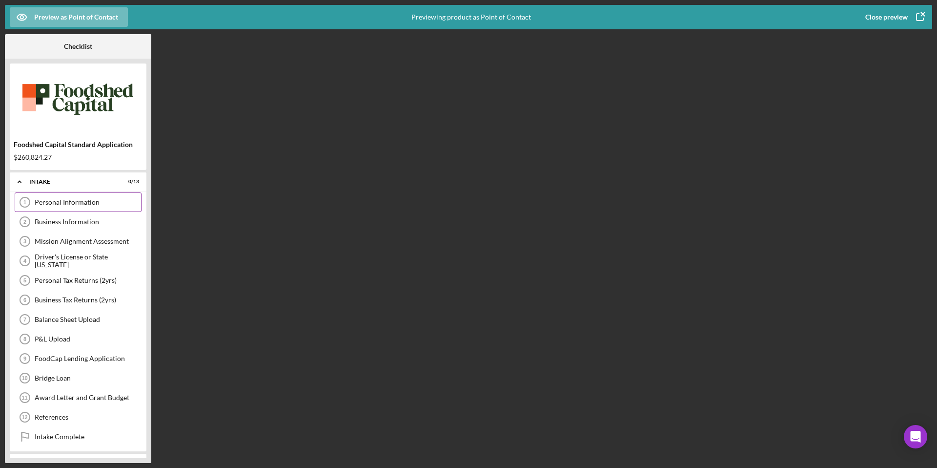
click at [47, 203] on div "Personal Information" at bounding box center [88, 202] width 106 height 8
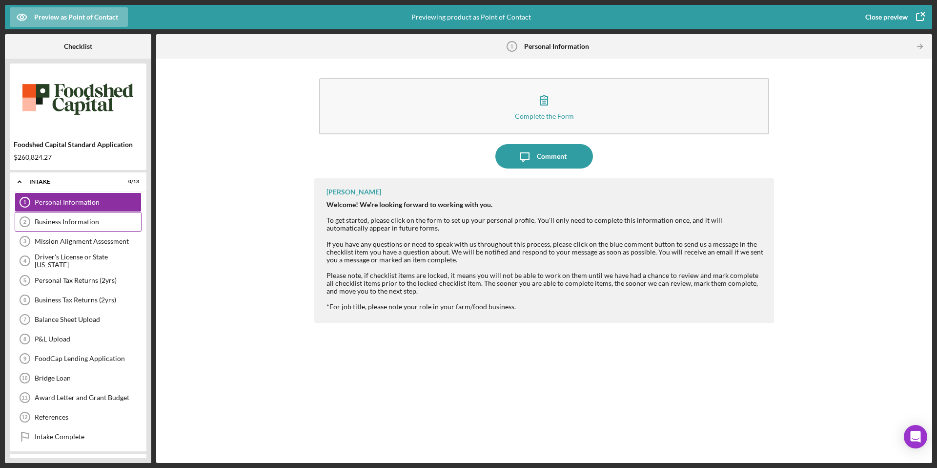
click at [48, 224] on div "Business Information" at bounding box center [88, 222] width 106 height 8
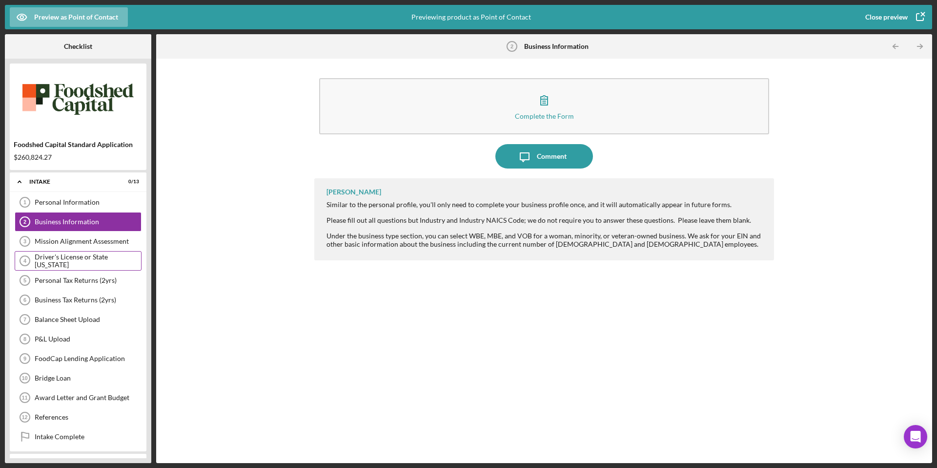
click at [46, 255] on div "Driver's License or State [US_STATE] 4 Driver's License or State [US_STATE]" at bounding box center [78, 261] width 127 height 20
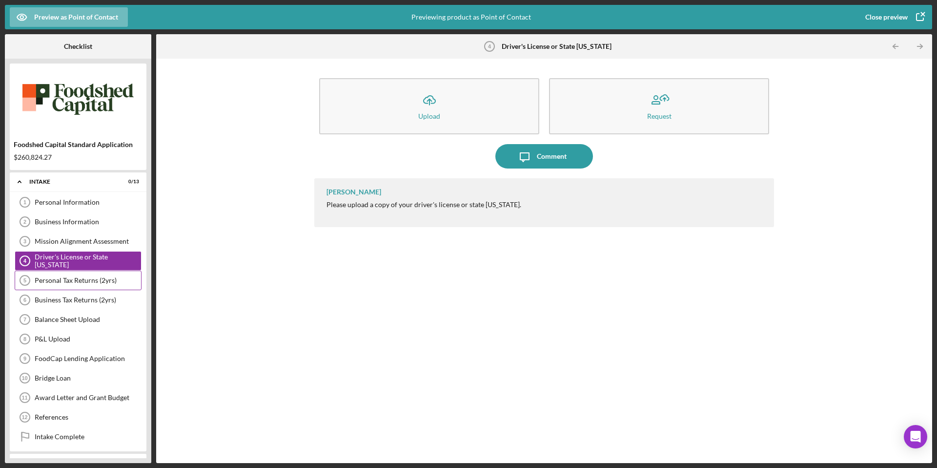
click at [54, 288] on div "Personal Tax Returns (2yrs) 5 Personal Tax Returns (2yrs)" at bounding box center [78, 280] width 127 height 20
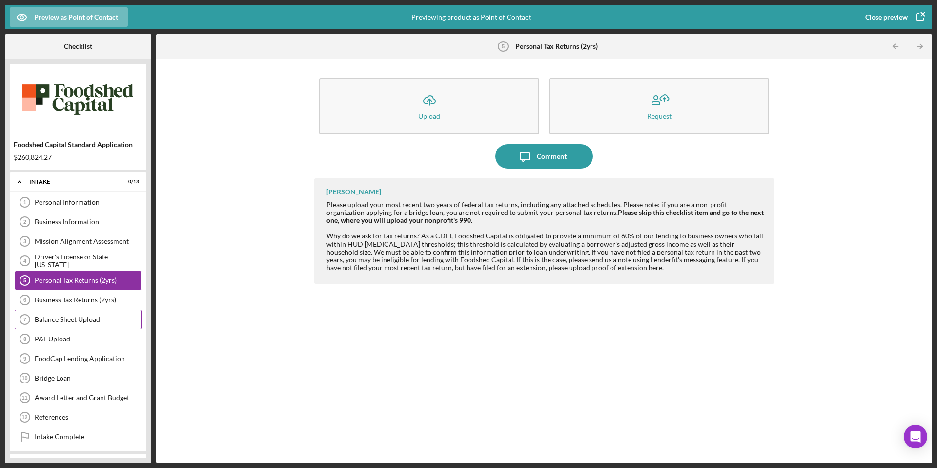
click at [57, 322] on div "Balance Sheet Upload" at bounding box center [88, 319] width 106 height 8
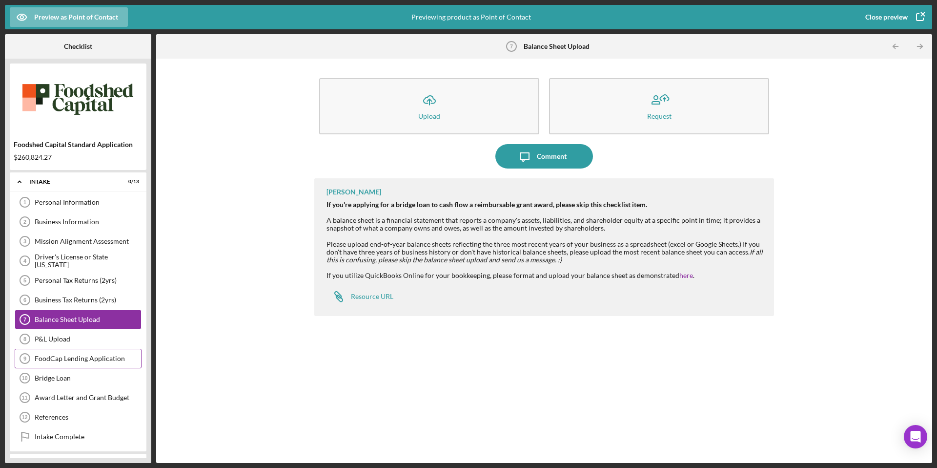
click at [57, 351] on div "FoodCap Lending Application 9 FoodCap Lending Application" at bounding box center [78, 359] width 127 height 20
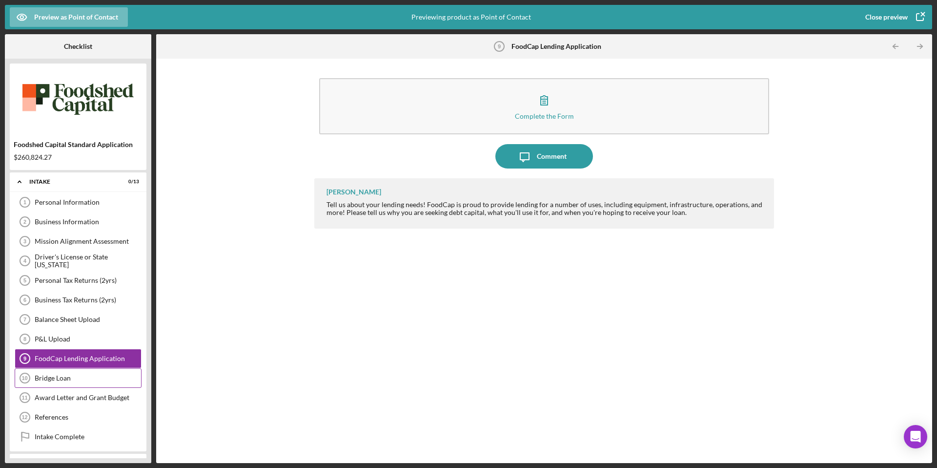
click at [62, 382] on div "Bridge Loan 10 Bridge Loan" at bounding box center [78, 378] width 127 height 20
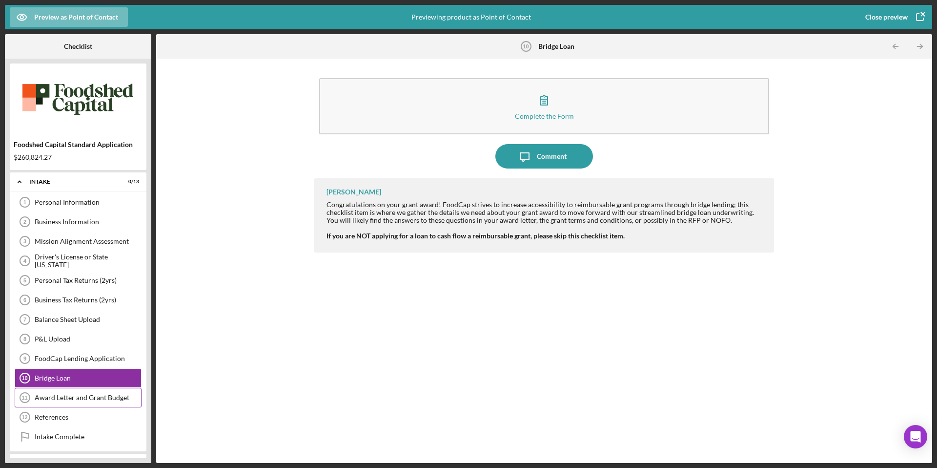
click at [62, 402] on div "Award Letter and Grant Budget 11 Award Letter and Grant Budget" at bounding box center [78, 398] width 127 height 20
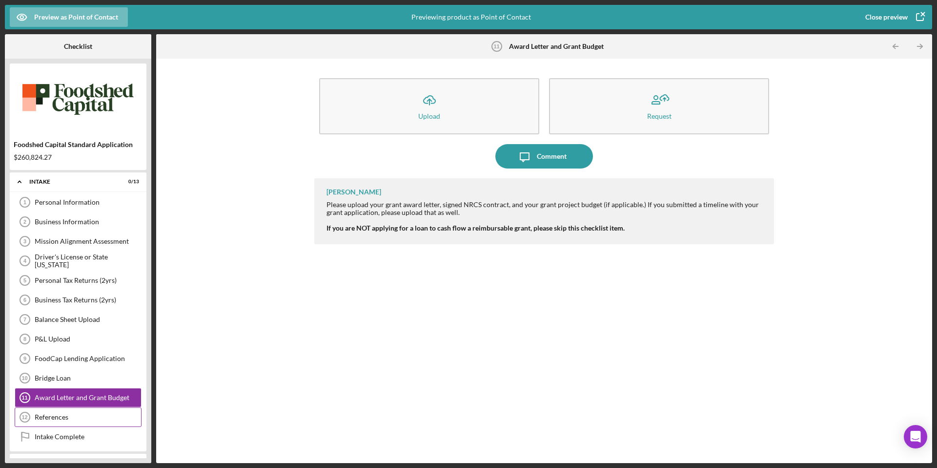
click at [62, 422] on div "References 12 References" at bounding box center [78, 417] width 127 height 20
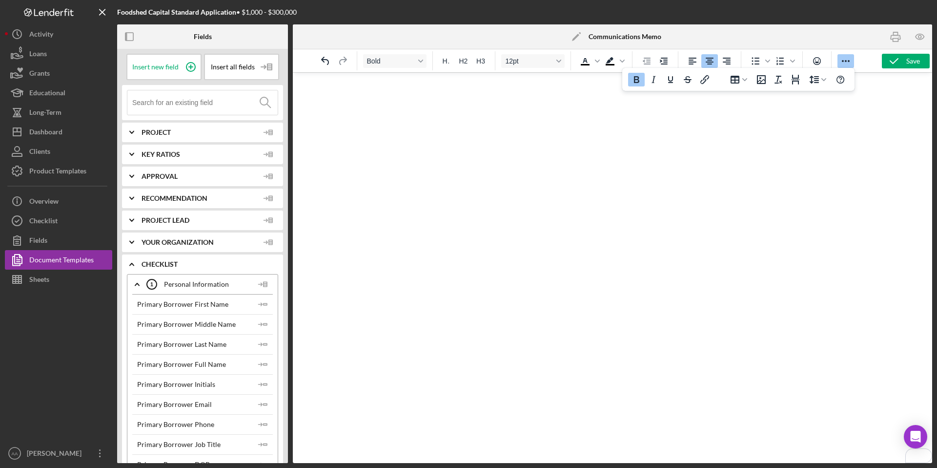
click at [72, 201] on button "Icon/Info Overview" at bounding box center [58, 201] width 107 height 20
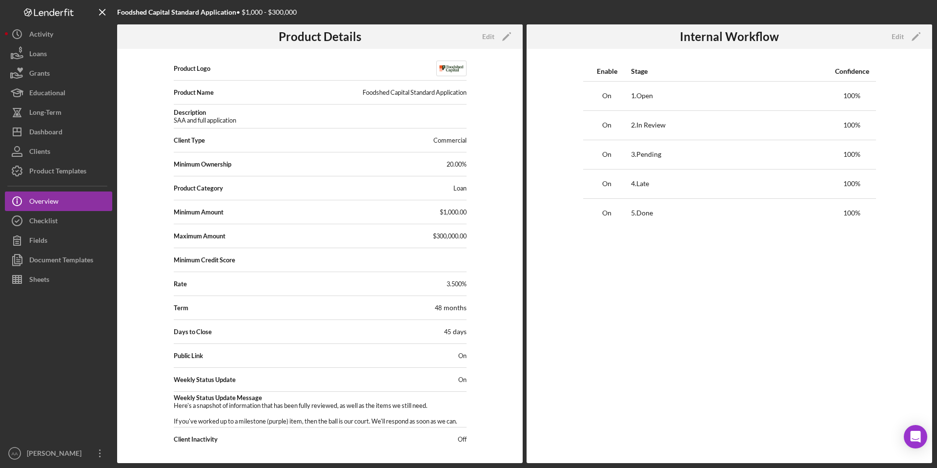
scroll to position [5, 0]
